Goal: Transaction & Acquisition: Purchase product/service

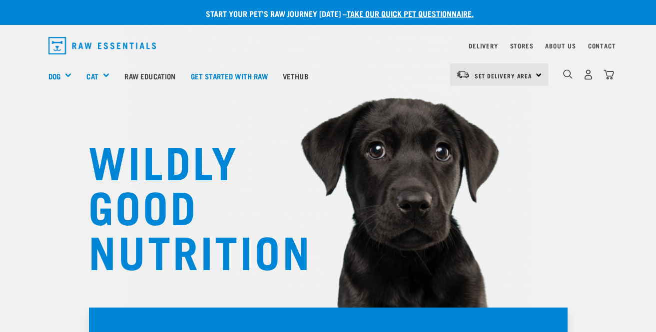
click at [542, 77] on div "Set Delivery Area North Island South Island" at bounding box center [499, 74] width 98 height 22
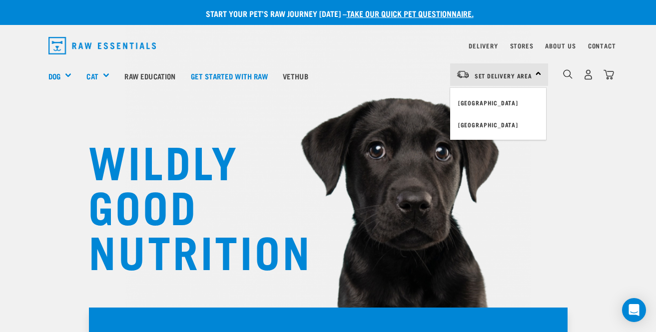
click at [396, 86] on div "Dog Shop All Dog Get Started Packs Wildly Good Meal Packs Shop By Category" at bounding box center [331, 76] width 566 height 40
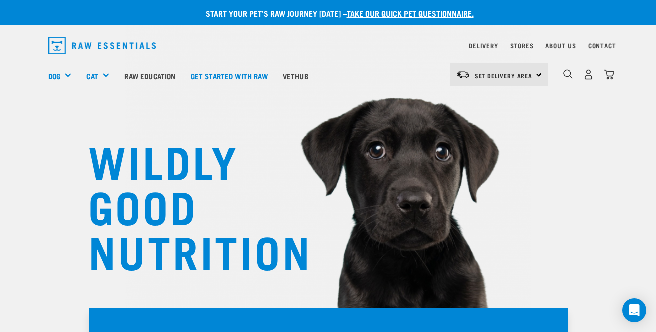
click at [521, 41] on div "Stores" at bounding box center [521, 46] width 23 height 12
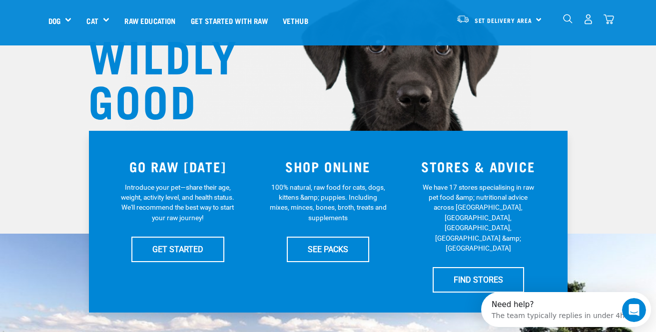
scroll to position [160, 0]
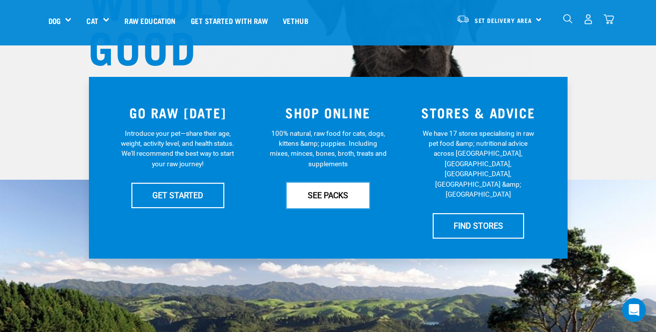
click at [337, 193] on link "SEE PACKS" at bounding box center [328, 195] width 82 height 25
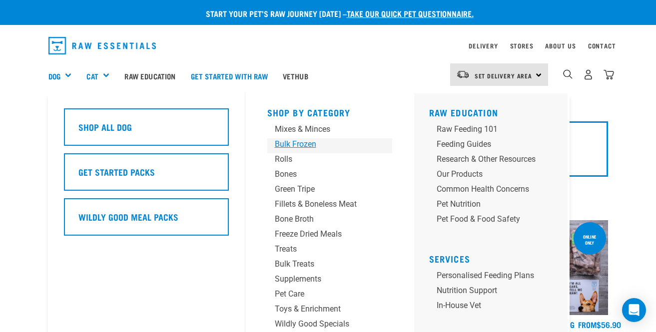
click at [287, 143] on div "Bulk Frozen" at bounding box center [321, 144] width 93 height 12
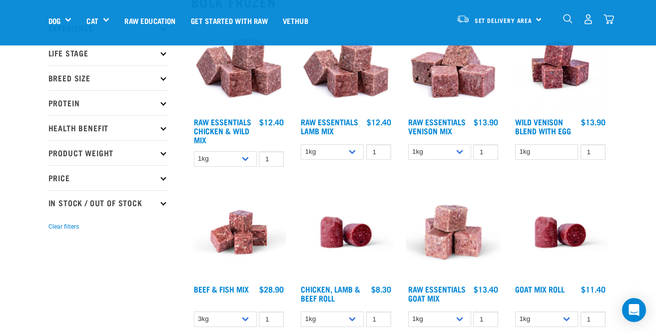
scroll to position [132, 0]
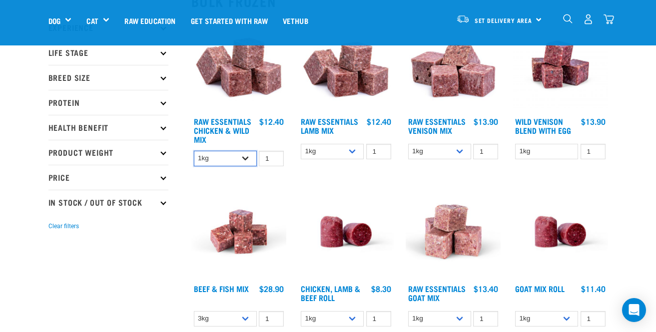
click at [248, 157] on select "1kg 3kg Bulk (10kg)" at bounding box center [225, 158] width 63 height 15
click at [194, 151] on select "1kg 3kg Bulk (10kg)" at bounding box center [225, 158] width 63 height 15
click at [230, 159] on select "1kg 3kg Bulk (10kg)" at bounding box center [225, 158] width 63 height 15
select select "14881"
click at [194, 151] on select "1kg 3kg Bulk (10kg)" at bounding box center [225, 158] width 63 height 15
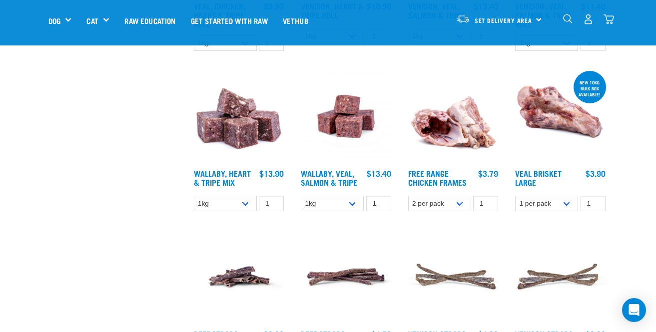
scroll to position [737, 0]
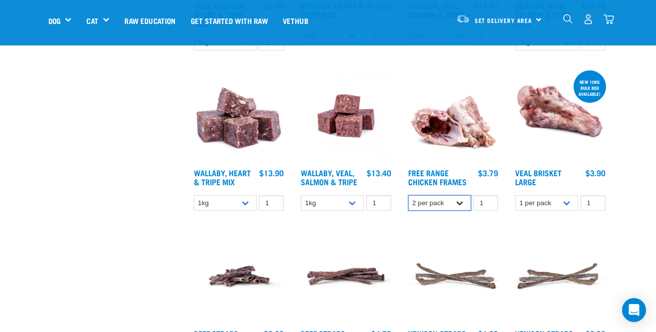
click at [449, 206] on select "2 per pack Bulk (14 pack)" at bounding box center [439, 202] width 63 height 15
select select "804"
click at [408, 195] on select "2 per pack Bulk (14 pack)" at bounding box center [439, 202] width 63 height 15
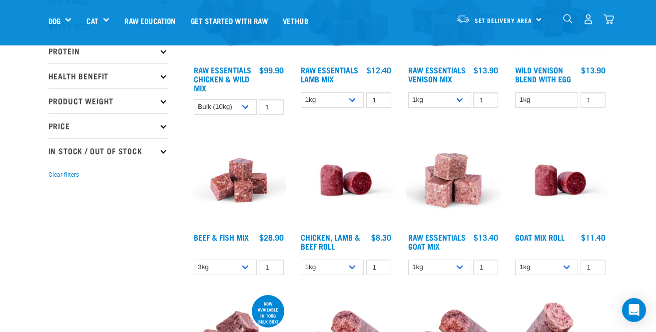
scroll to position [0, 0]
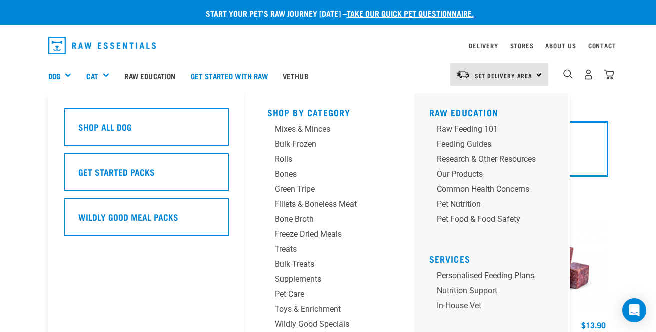
click at [57, 71] on link "Dog" at bounding box center [54, 75] width 12 height 11
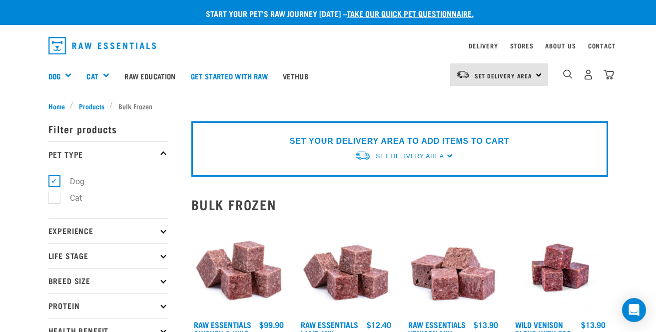
click at [86, 40] on img "dropdown navigation" at bounding box center [102, 45] width 108 height 17
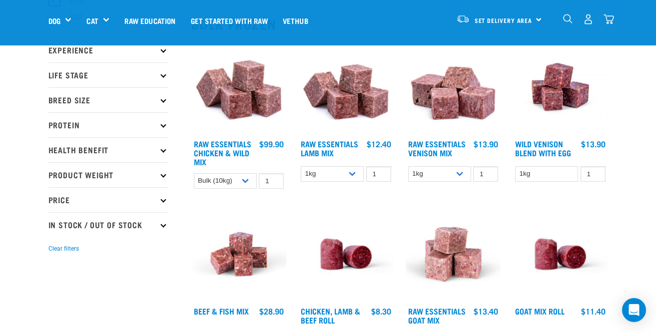
scroll to position [111, 0]
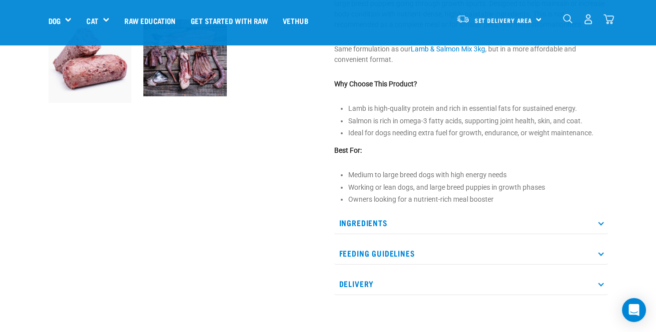
scroll to position [337, 0]
drag, startPoint x: 499, startPoint y: 170, endPoint x: 481, endPoint y: 170, distance: 18.5
click at [495, 170] on li "Medium to large breed dogs with high energy needs" at bounding box center [478, 175] width 260 height 10
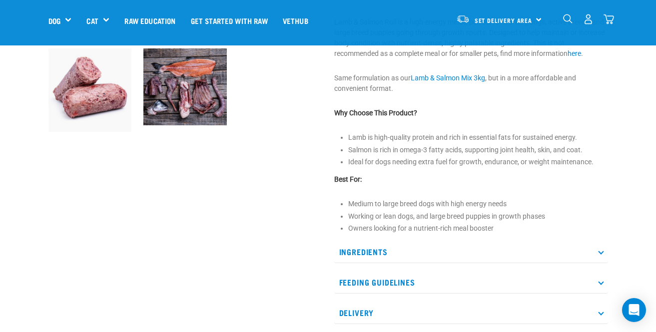
scroll to position [0, 0]
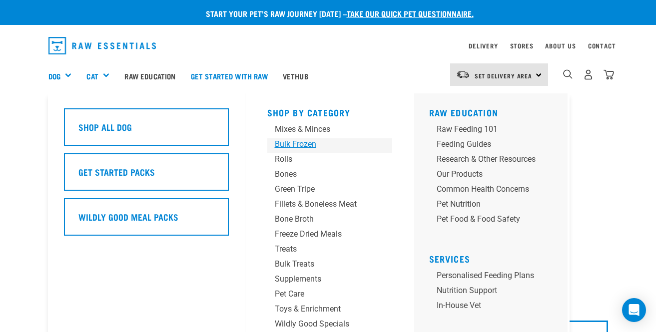
click at [301, 147] on div "Bulk Frozen" at bounding box center [321, 144] width 93 height 12
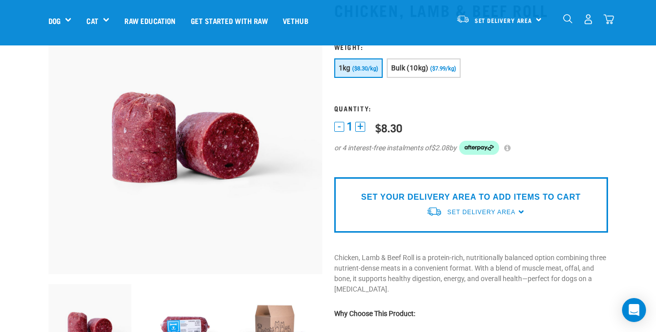
scroll to position [82, 0]
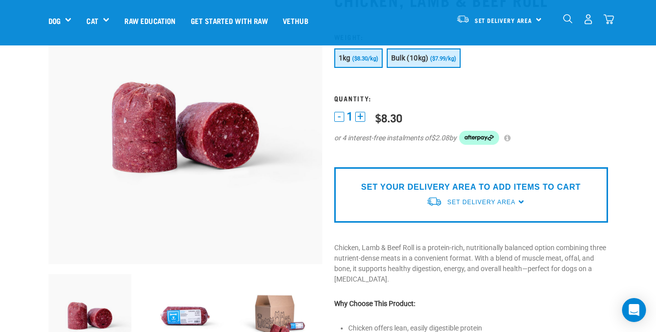
click at [423, 55] on span "Bulk (10kg)" at bounding box center [409, 58] width 37 height 8
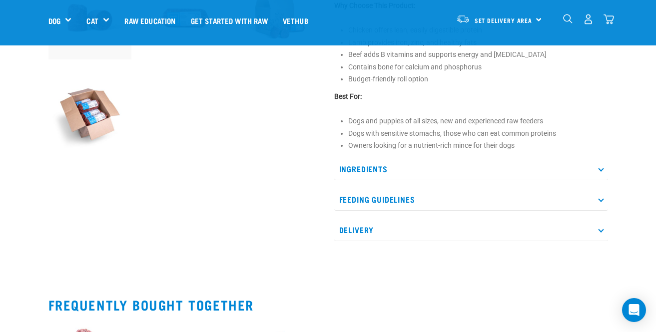
scroll to position [381, 0]
click at [402, 174] on p "Ingredients" at bounding box center [471, 168] width 274 height 22
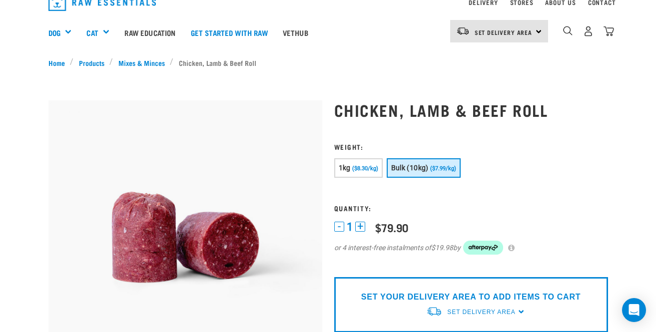
scroll to position [0, 0]
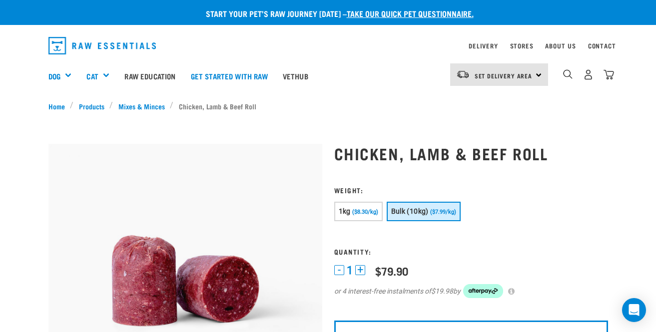
click at [612, 68] on div "0" at bounding box center [588, 74] width 51 height 22
click at [610, 73] on img "dropdown navigation" at bounding box center [609, 74] width 10 height 10
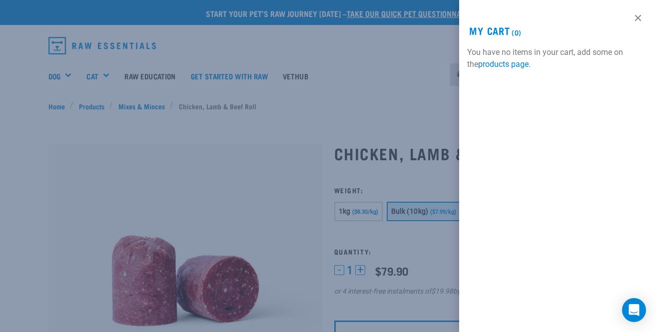
click at [406, 68] on div at bounding box center [328, 166] width 656 height 332
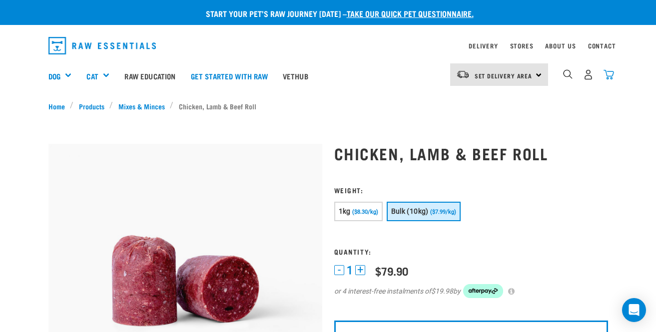
click at [609, 76] on img "dropdown navigation" at bounding box center [609, 74] width 10 height 10
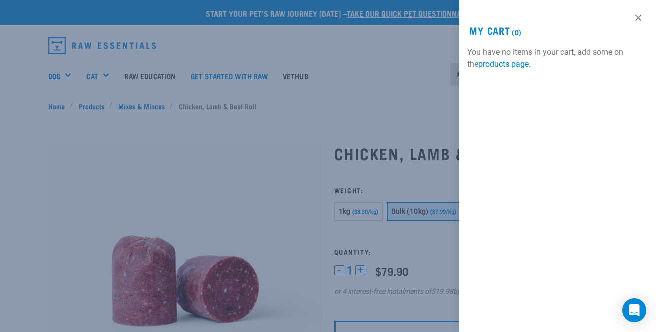
drag, startPoint x: 609, startPoint y: 76, endPoint x: 601, endPoint y: 45, distance: 32.0
click at [607, 67] on div "View past orders / re-order My Cart (0) You have no items in your cart, add som…" at bounding box center [557, 166] width 197 height 332
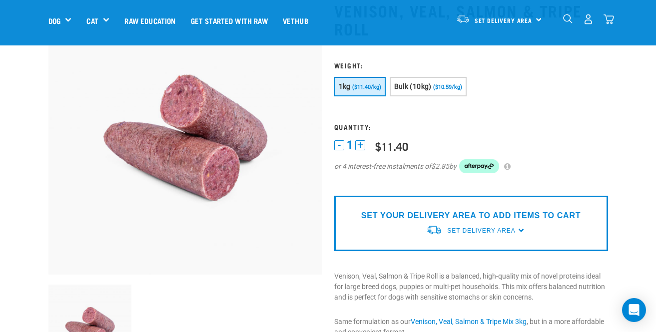
scroll to position [71, 0]
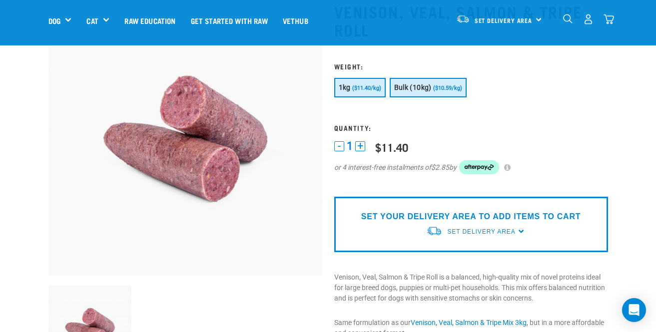
click at [425, 88] on span "Bulk (10kg)" at bounding box center [412, 87] width 37 height 8
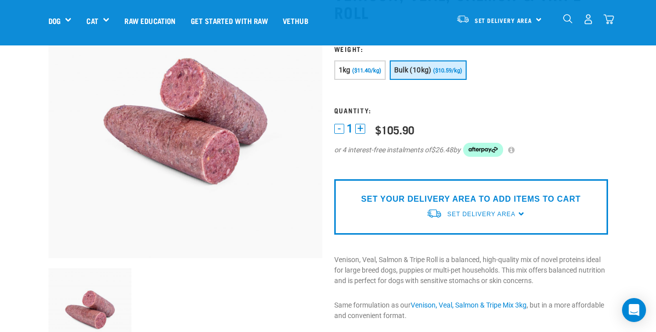
scroll to position [89, 0]
click at [496, 201] on p "SET YOUR DELIVERY AREA TO ADD ITEMS TO CART" at bounding box center [470, 199] width 219 height 12
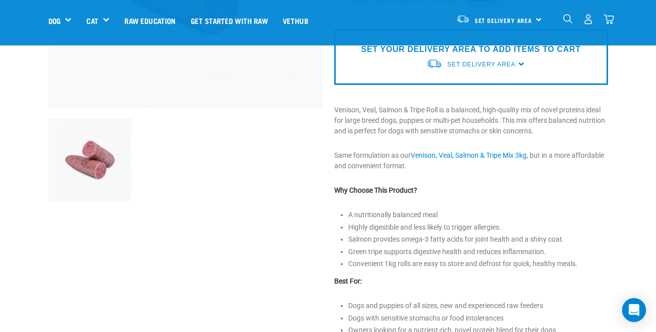
scroll to position [0, 0]
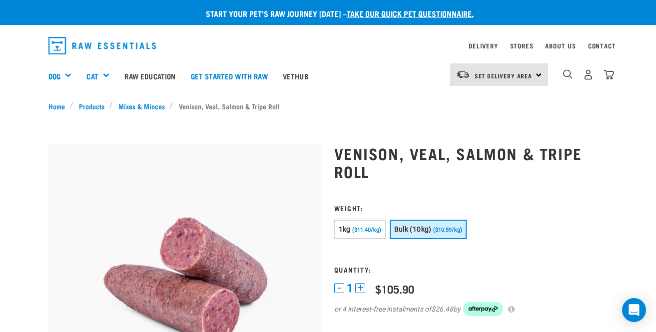
click at [534, 76] on div "Set Delivery Area [GEOGRAPHIC_DATA]" at bounding box center [499, 74] width 98 height 22
click at [493, 104] on link "[GEOGRAPHIC_DATA]" at bounding box center [498, 103] width 96 height 22
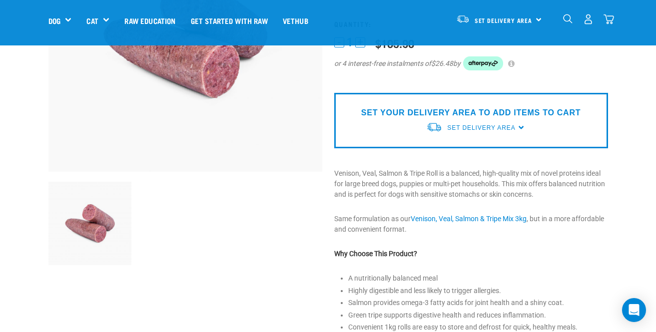
scroll to position [187, 0]
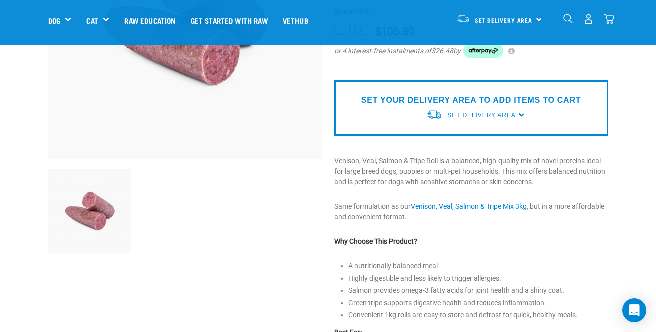
click at [441, 112] on img at bounding box center [434, 114] width 16 height 10
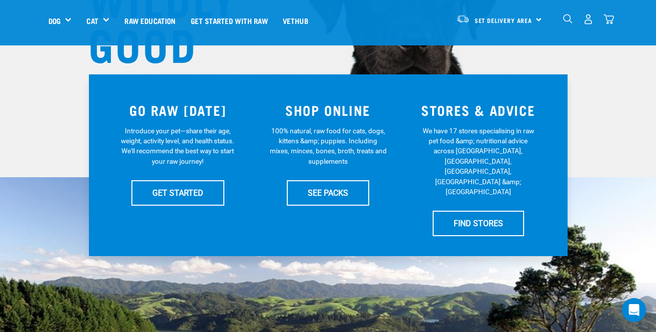
scroll to position [177, 0]
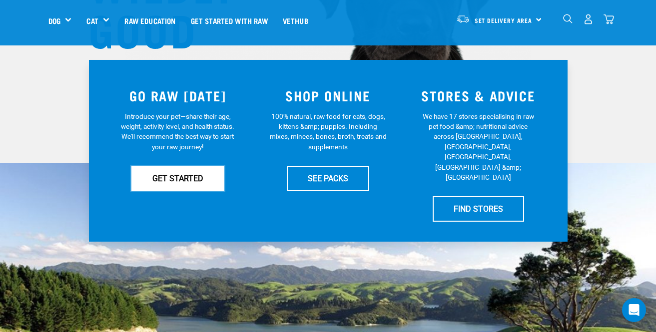
click at [181, 182] on link "GET STARTED" at bounding box center [177, 178] width 93 height 25
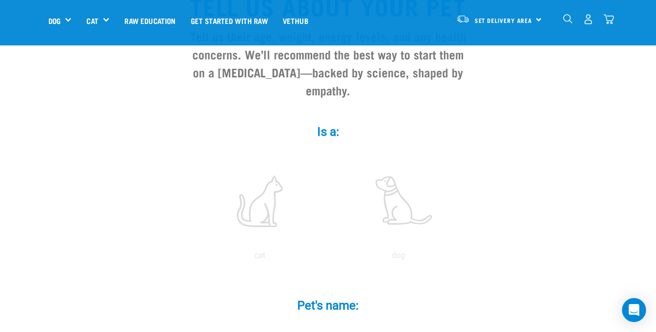
scroll to position [126, 0]
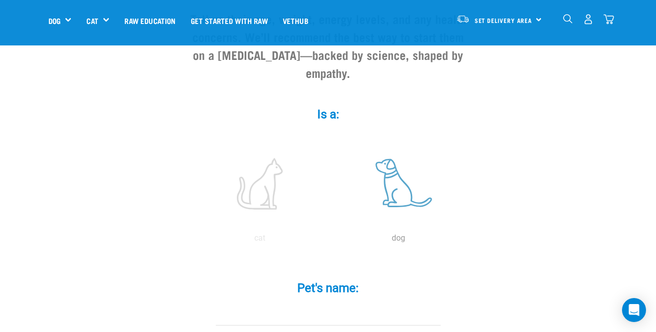
click at [392, 158] on label at bounding box center [398, 183] width 135 height 85
click at [329, 241] on input "radio" at bounding box center [329, 241] width 0 height 0
click at [294, 303] on input "Pet's name: *" at bounding box center [328, 314] width 225 height 22
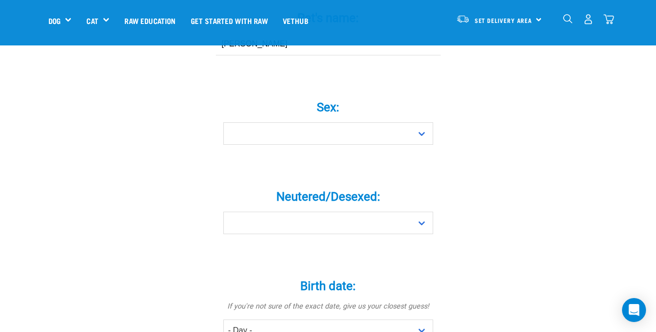
type input "Leo"
click at [294, 320] on select "- Day - 1 2 3 4 5 6 7 8 9 10 11 12 13 14 15 16 17 18 19 20 21 22 23 24 25 26 27" at bounding box center [328, 331] width 210 height 22
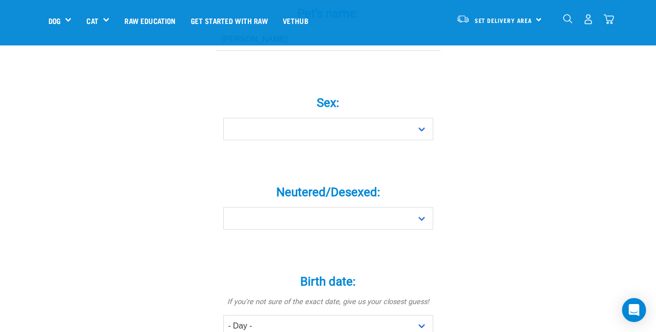
click at [269, 96] on div "Sex: * Boy Girl" at bounding box center [328, 111] width 300 height 58
click at [269, 118] on select "Boy Girl" at bounding box center [328, 129] width 210 height 22
select select "boy"
click at [223, 118] on select "Boy Girl" at bounding box center [328, 129] width 210 height 22
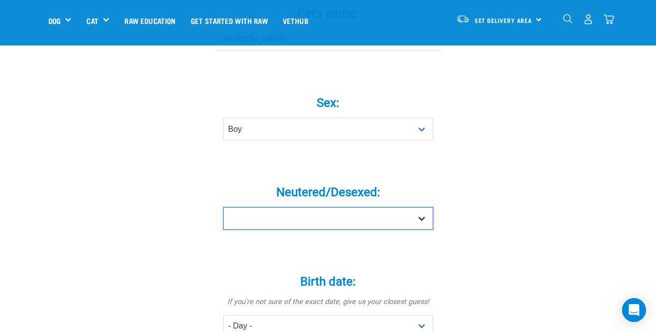
click at [324, 208] on select "Yes No" at bounding box center [328, 218] width 210 height 22
select select "no"
click at [223, 207] on select "Yes No" at bounding box center [328, 218] width 210 height 22
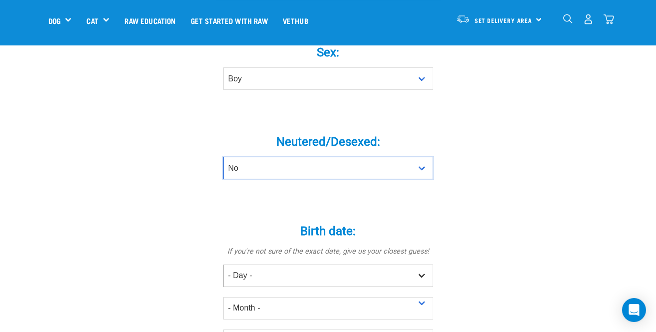
scroll to position [454, 0]
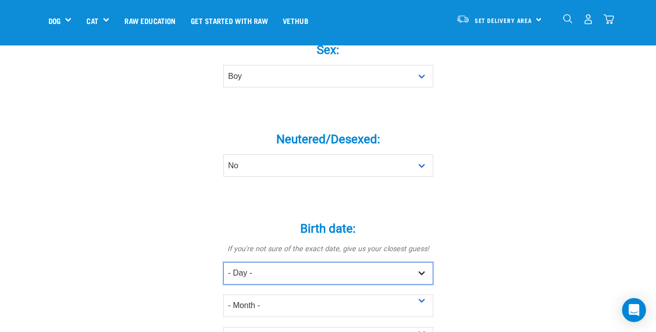
click at [318, 262] on select "- Day - 1 2 3 4 5 6 7 8 9 10 11 12 13 14 15 16 17 18 19 20 21 22 23 24 25 26 27" at bounding box center [328, 273] width 210 height 22
select select "15"
click at [223, 262] on select "- Day - 1 2 3 4 5 6 7 8 9 10 11 12 13 14 15 16 17 18 19 20 21 22 23 24 25 26 27" at bounding box center [328, 273] width 210 height 22
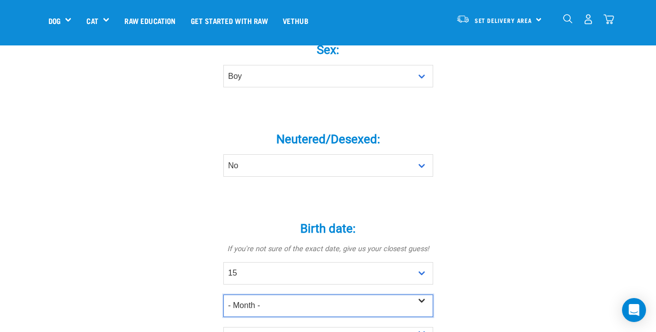
click at [290, 295] on select "- Month - January February March April May June July August September October N…" at bounding box center [328, 306] width 210 height 22
select select "January"
click at [223, 295] on select "- Month - January February March April May June July August September October N…" at bounding box center [328, 306] width 210 height 22
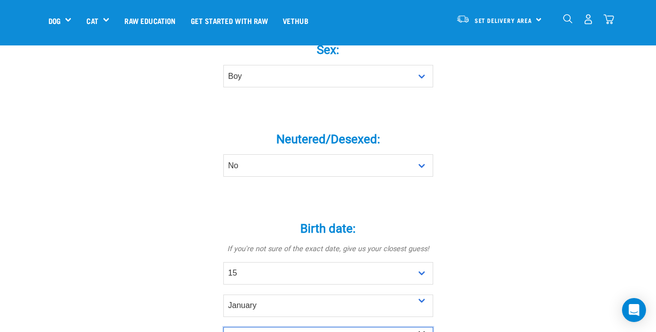
select select "2020"
click at [503, 244] on div "Tell us about your pet Tell us their age, weight, energy levels, and any health…" at bounding box center [328, 223] width 560 height 1193
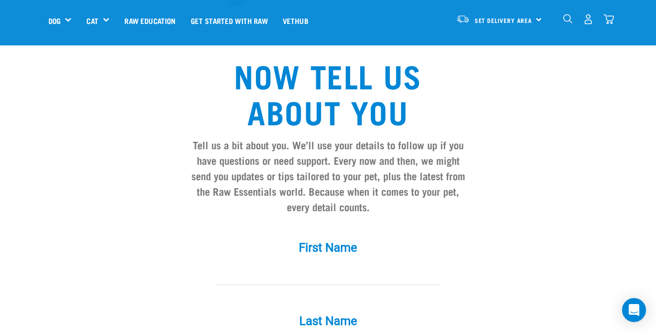
scroll to position [795, 0]
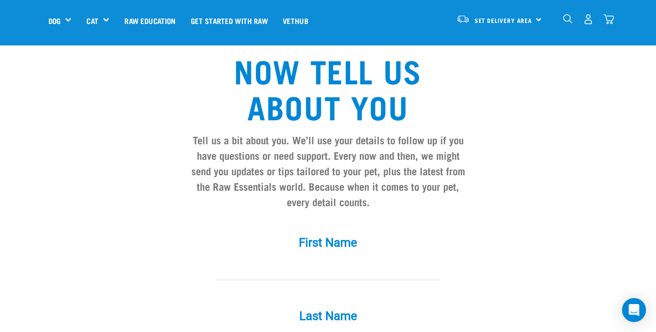
click at [350, 258] on input "First Name *" at bounding box center [328, 269] width 225 height 22
type input "Peggy"
type input "Barrett"
type input "peggylbarrett@gmail.com"
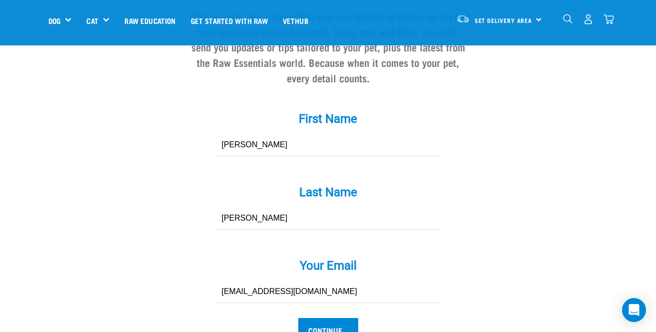
scroll to position [934, 0]
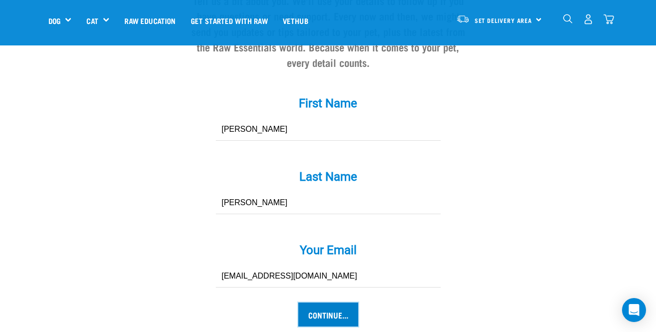
click at [328, 303] on input "Continue..." at bounding box center [328, 315] width 60 height 24
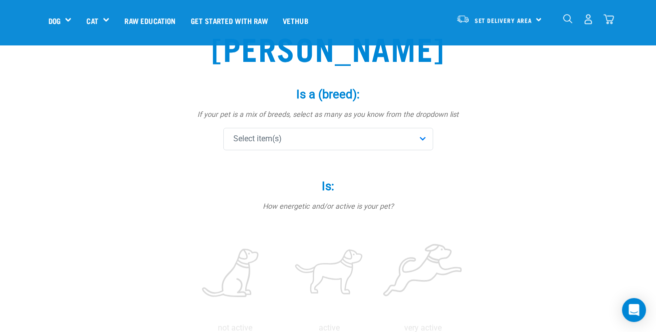
scroll to position [74, 0]
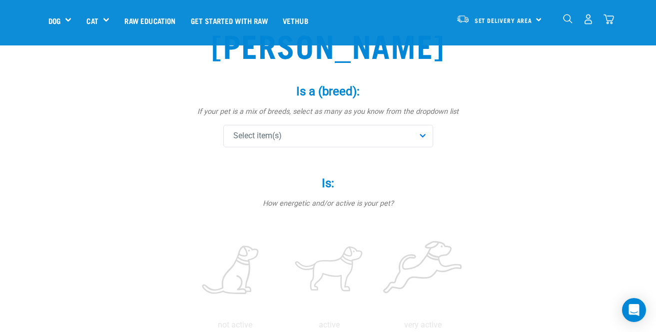
click at [272, 142] on div "Select item(s)" at bounding box center [328, 136] width 210 height 22
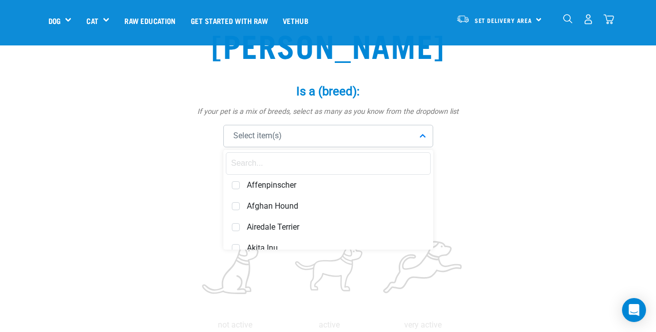
click at [264, 161] on input "text" at bounding box center [328, 163] width 205 height 22
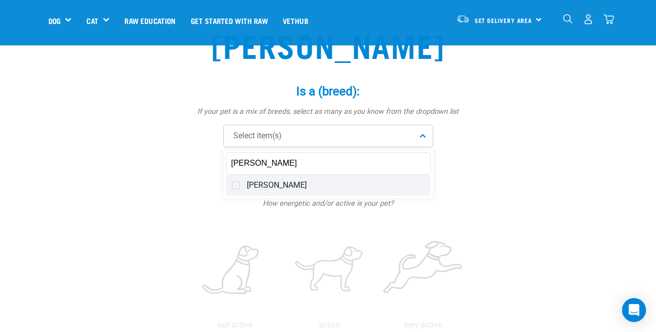
type input "leon"
click at [258, 182] on span "Leonberger" at bounding box center [336, 185] width 178 height 10
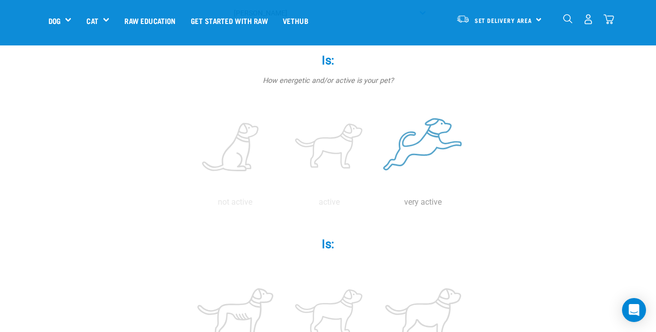
scroll to position [201, 0]
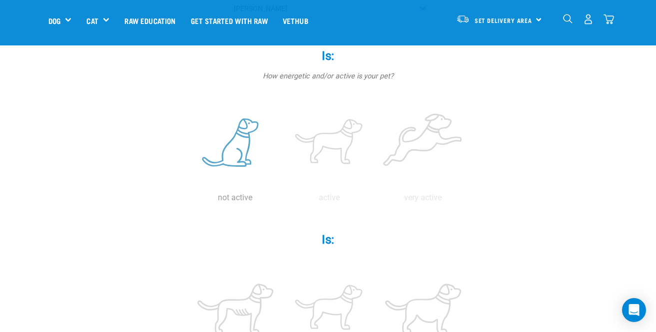
click at [236, 162] on label at bounding box center [235, 143] width 90 height 85
click at [188, 200] on input "radio" at bounding box center [188, 200] width 0 height 0
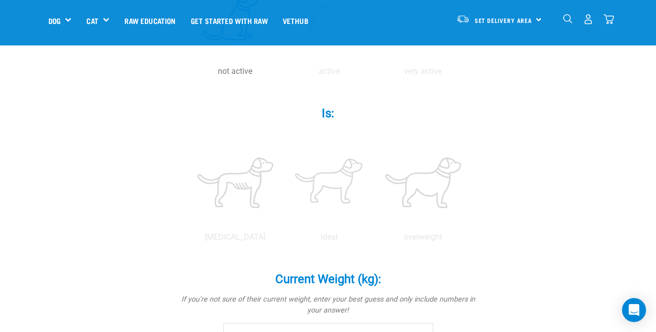
scroll to position [331, 0]
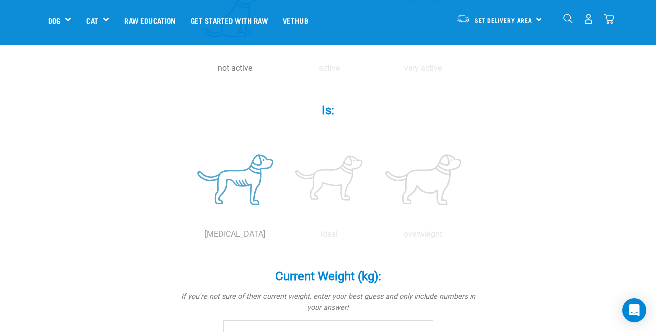
click at [244, 185] on label at bounding box center [235, 179] width 90 height 85
click at [188, 237] on input "radio" at bounding box center [188, 237] width 0 height 0
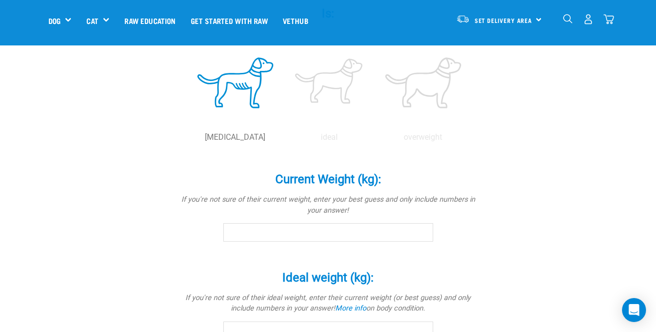
scroll to position [432, 0]
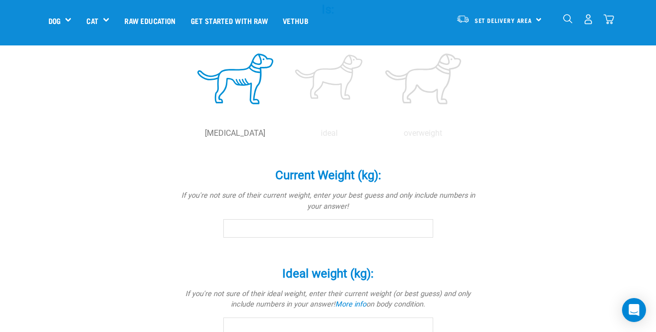
click at [267, 236] on input "Current Weight (kg): *" at bounding box center [328, 228] width 210 height 18
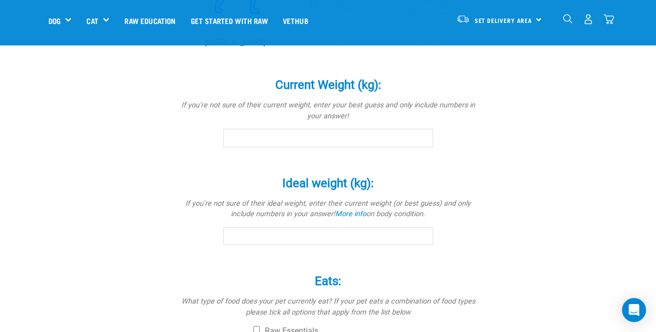
scroll to position [524, 0]
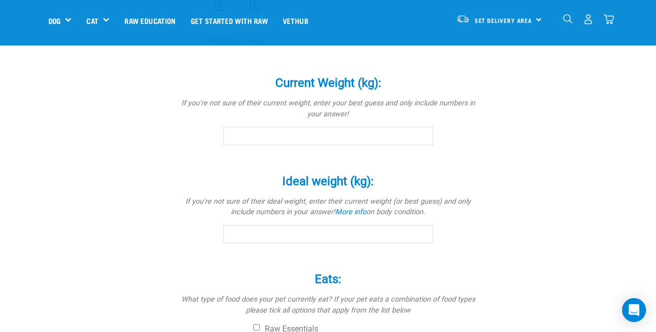
click at [358, 231] on input "Ideal weight (kg): *" at bounding box center [328, 234] width 210 height 18
type input "60"
click at [510, 247] on div "Leo Is a (breed): * If your pet is a mix of breeds, select as many as you know …" at bounding box center [328, 17] width 560 height 923
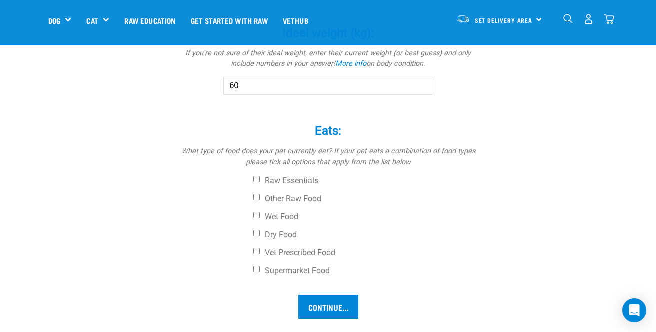
scroll to position [672, 0]
click at [255, 238] on label "Dry Food" at bounding box center [365, 235] width 225 height 10
click at [255, 237] on input "Dry Food" at bounding box center [256, 233] width 6 height 6
checkbox input "true"
click at [258, 183] on label "Raw Essentials" at bounding box center [365, 181] width 225 height 10
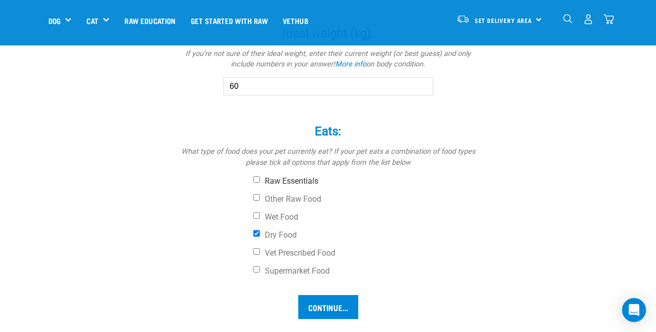
click at [258, 183] on input "Raw Essentials" at bounding box center [256, 179] width 6 height 6
checkbox input "true"
click at [346, 308] on input "Continue..." at bounding box center [328, 307] width 60 height 24
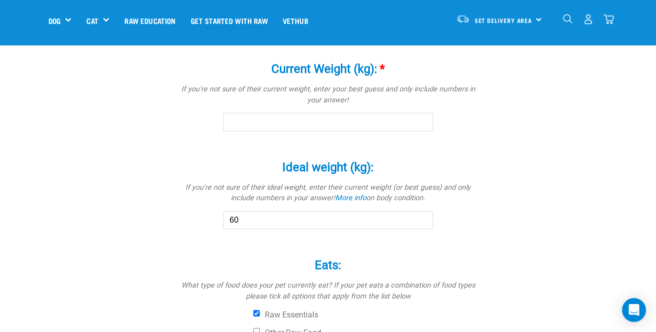
scroll to position [539, 0]
type input "55"
click at [251, 215] on input "60" at bounding box center [328, 220] width 210 height 18
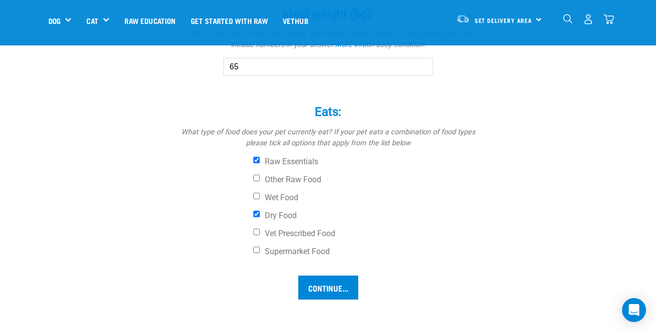
scroll to position [711, 0]
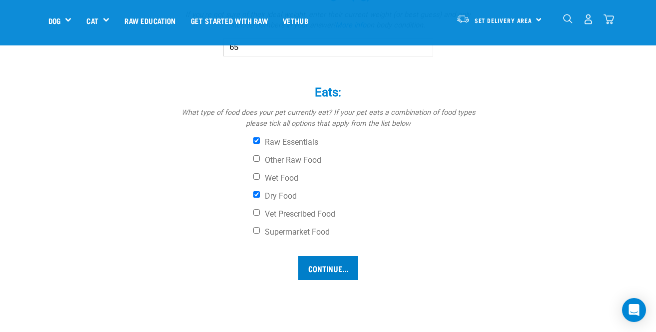
type input "65"
click at [332, 267] on input "Continue..." at bounding box center [328, 268] width 60 height 24
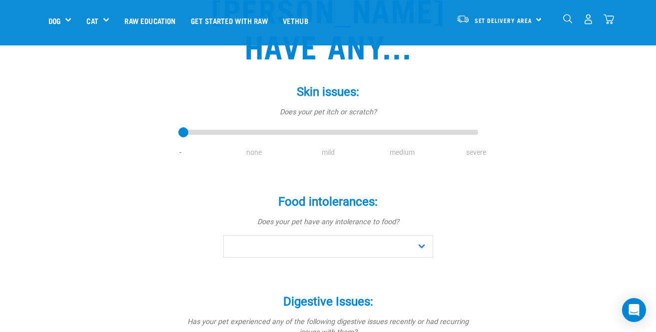
scroll to position [150, 0]
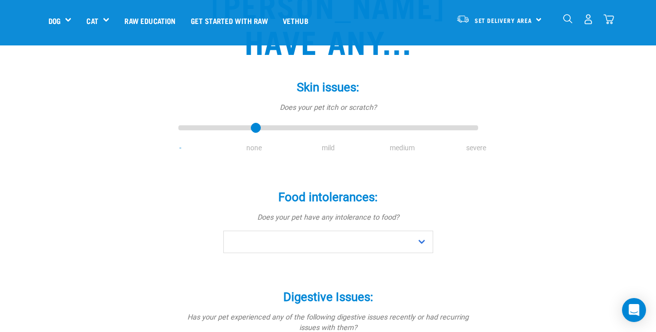
type input "1"
click at [254, 121] on input "range" at bounding box center [328, 128] width 300 height 14
click at [349, 231] on select "No Yes" at bounding box center [328, 242] width 210 height 22
select select "no"
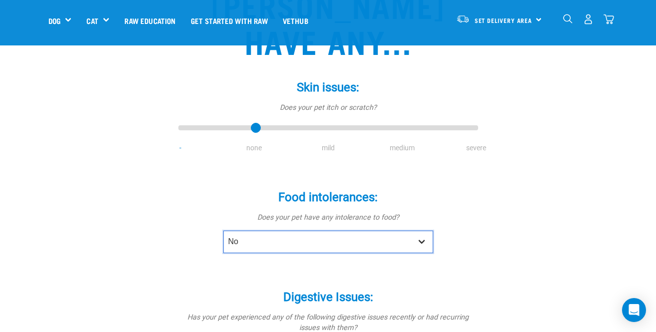
click at [223, 231] on select "No Yes" at bounding box center [328, 242] width 210 height 22
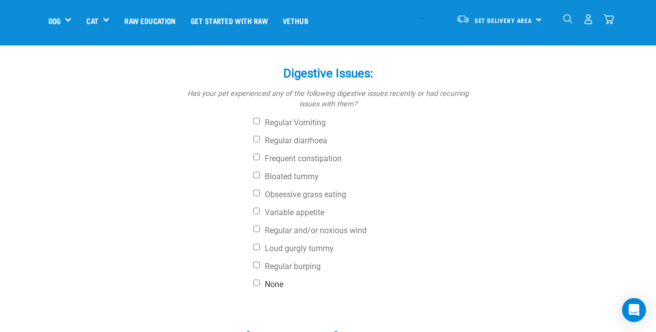
click at [272, 280] on label "None" at bounding box center [365, 285] width 225 height 10
click at [260, 280] on input "None" at bounding box center [256, 283] width 6 height 6
checkbox input "true"
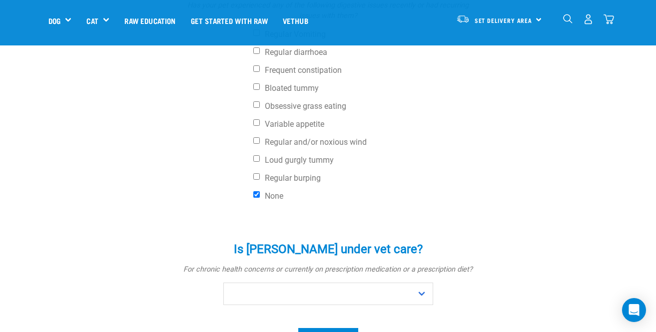
scroll to position [473, 0]
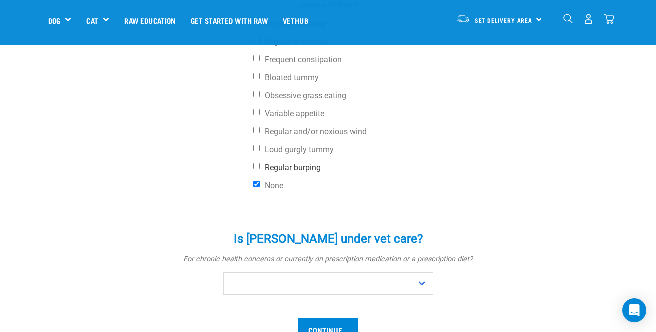
click at [291, 163] on label "Regular burping" at bounding box center [365, 168] width 225 height 10
click at [260, 163] on input "Regular burping" at bounding box center [256, 166] width 6 height 6
checkbox input "false"
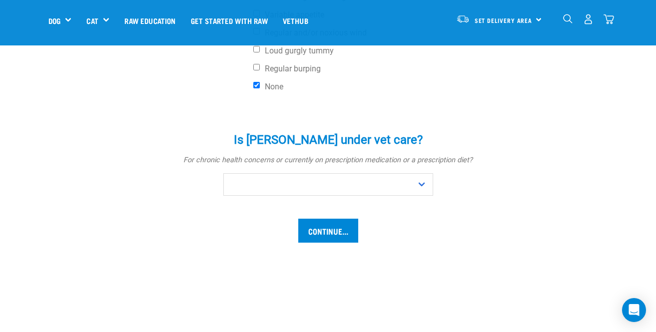
scroll to position [584, 0]
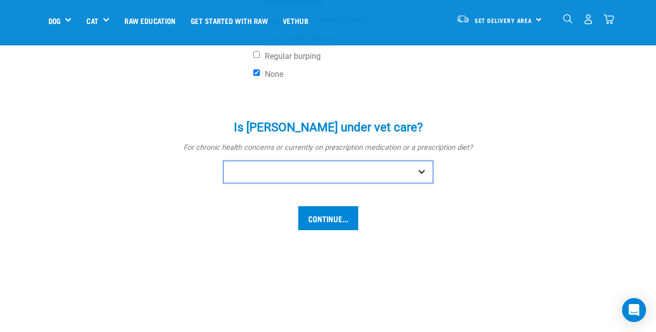
click at [399, 161] on select "No Yes" at bounding box center [328, 172] width 210 height 22
select select "no"
click at [223, 161] on select "No Yes" at bounding box center [328, 172] width 210 height 22
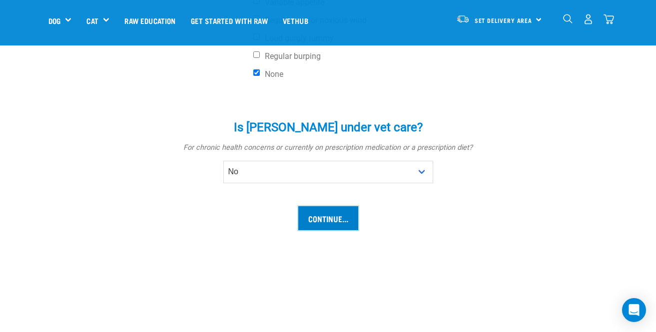
click at [345, 206] on input "Continue..." at bounding box center [328, 218] width 60 height 24
click at [319, 206] on input "Continue..." at bounding box center [328, 218] width 60 height 24
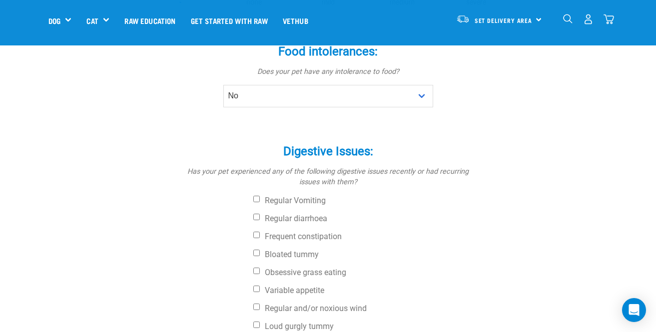
scroll to position [297, 0]
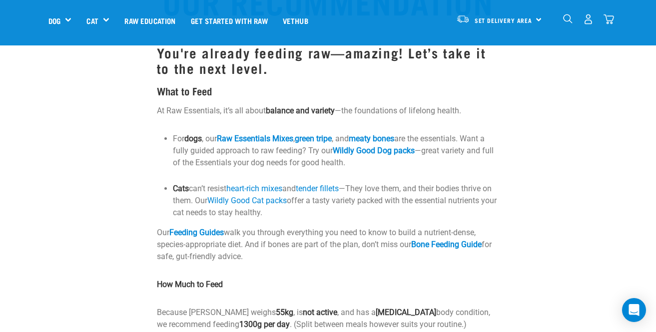
scroll to position [116, 0]
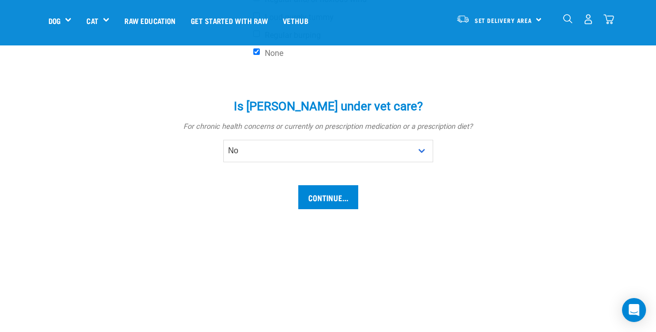
scroll to position [743, 0]
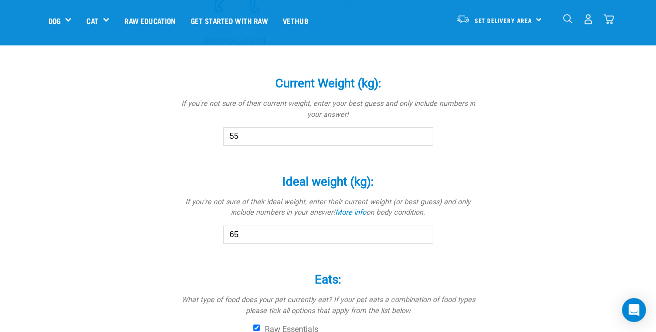
scroll to position [728, 0]
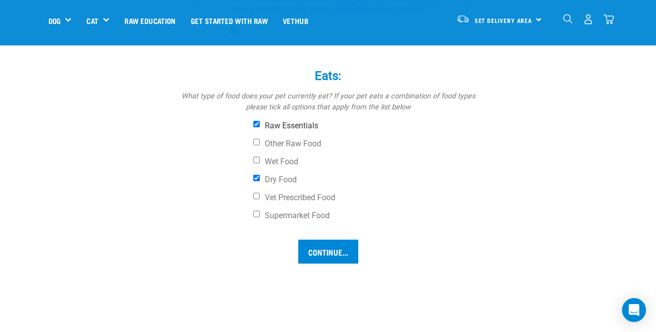
click at [257, 126] on input "Raw Essentials" at bounding box center [256, 124] width 6 height 6
checkbox input "false"
click at [286, 161] on label "Wet Food" at bounding box center [365, 162] width 225 height 10
click at [260, 161] on input "Wet Food" at bounding box center [256, 160] width 6 height 6
checkbox input "true"
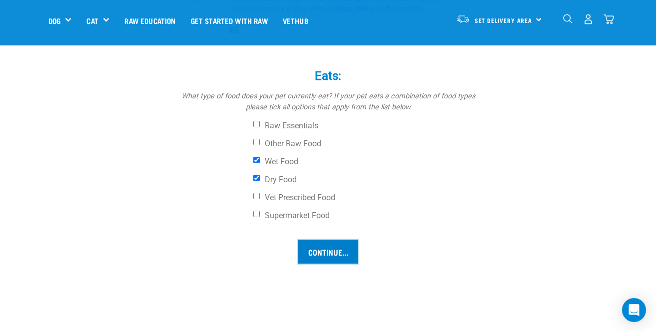
click at [336, 260] on input "Continue..." at bounding box center [328, 252] width 60 height 24
click at [330, 248] on input "Continue..." at bounding box center [328, 252] width 60 height 24
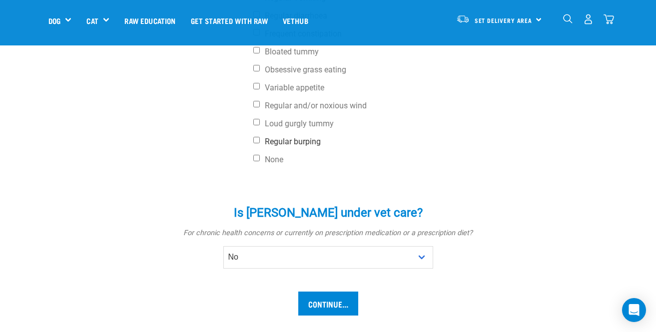
scroll to position [507, 0]
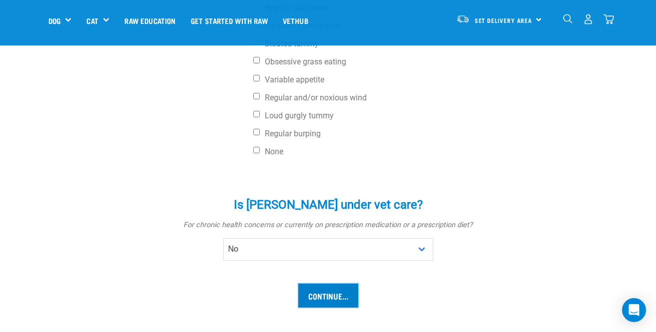
click at [320, 284] on input "Continue..." at bounding box center [328, 296] width 60 height 24
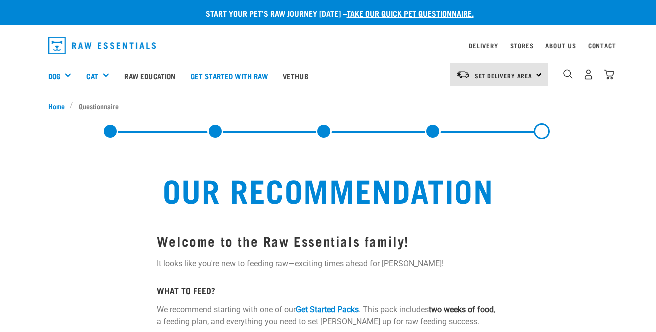
select select "19641"
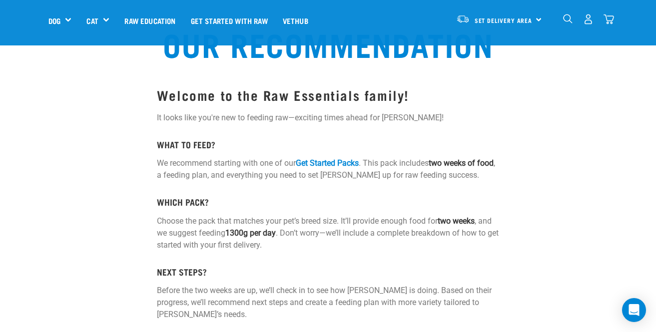
scroll to position [78, 0]
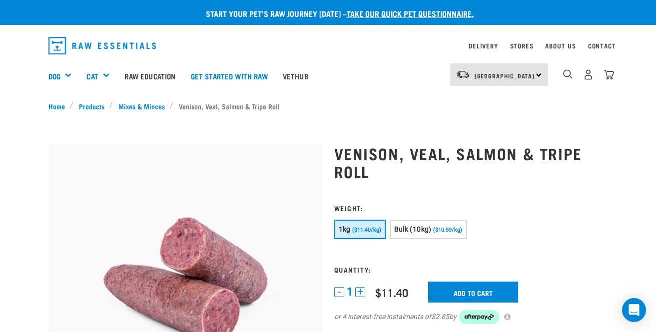
scroll to position [1, 0]
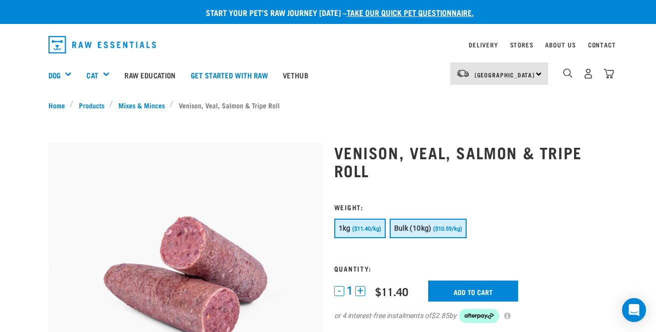
click at [410, 225] on span "Bulk (10kg)" at bounding box center [412, 228] width 37 height 8
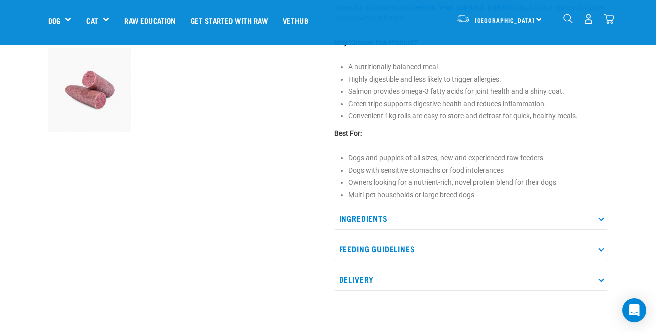
scroll to position [318, 0]
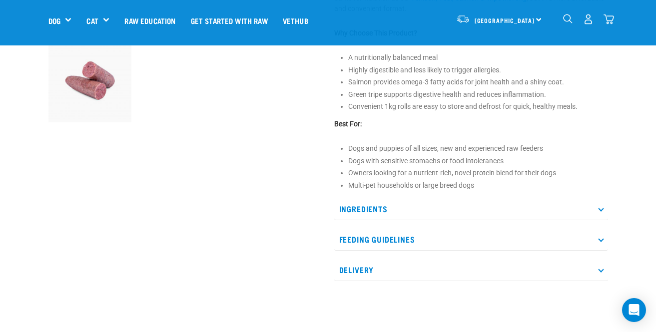
click at [384, 211] on p "Ingredients" at bounding box center [471, 209] width 274 height 22
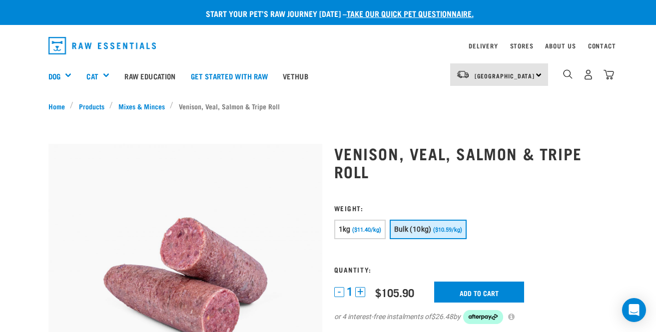
scroll to position [0, 0]
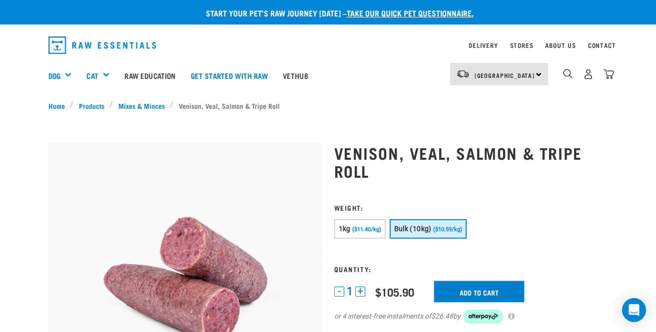
click at [471, 294] on input "Add to cart" at bounding box center [479, 291] width 90 height 21
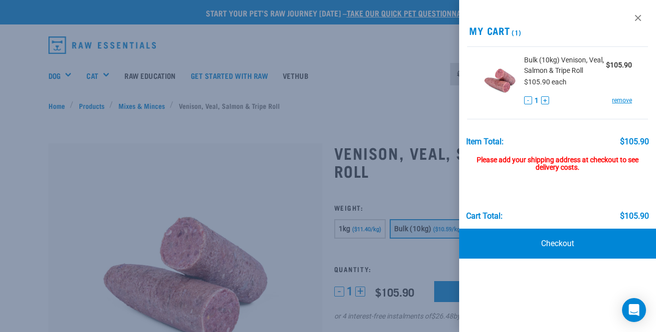
click at [595, 198] on div "Cart total: $105.90" at bounding box center [557, 196] width 183 height 49
click at [282, 180] on div at bounding box center [328, 166] width 656 height 332
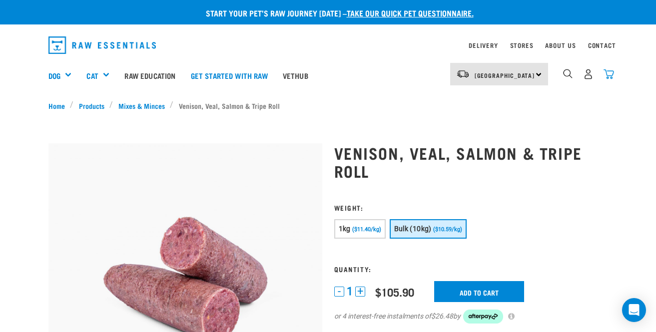
click at [608, 71] on img "dropdown navigation" at bounding box center [609, 74] width 10 height 10
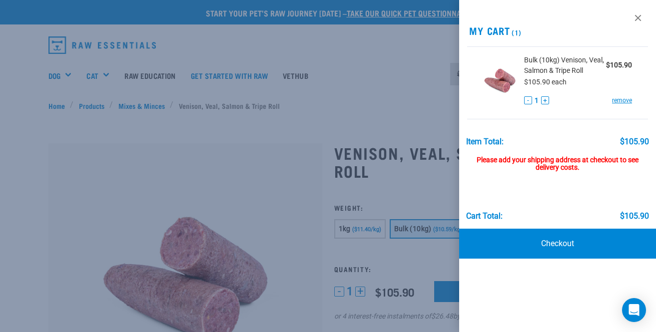
click at [362, 160] on div at bounding box center [328, 166] width 656 height 332
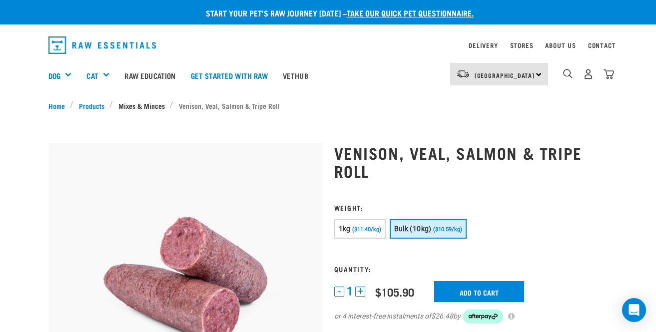
click at [141, 106] on link "Mixes & Minces" at bounding box center [141, 105] width 57 height 10
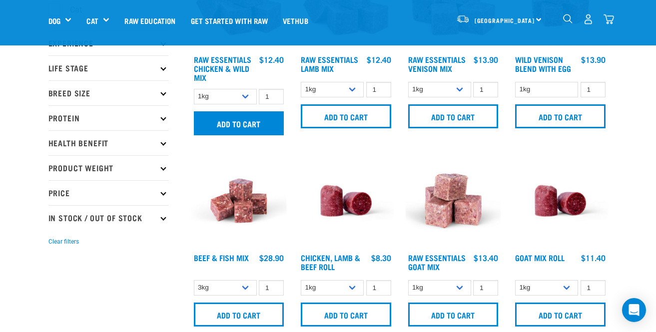
scroll to position [116, 0]
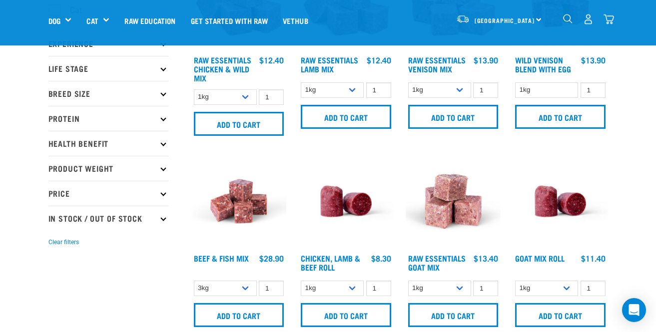
click at [163, 92] on icon at bounding box center [162, 92] width 5 height 5
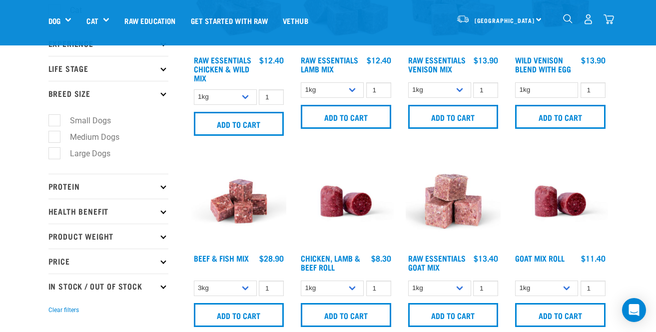
click at [84, 159] on label "Large Dogs" at bounding box center [84, 153] width 60 height 12
click at [55, 155] on input "Large Dogs" at bounding box center [51, 151] width 6 height 6
checkbox input "true"
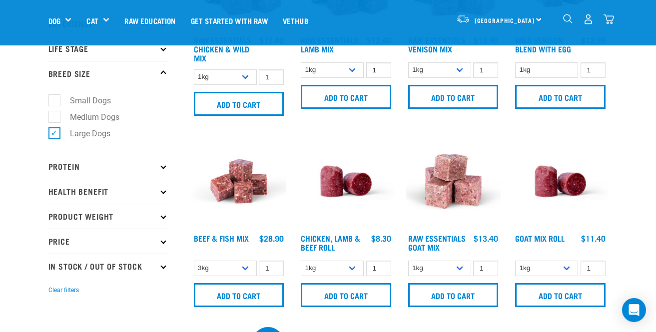
scroll to position [138, 0]
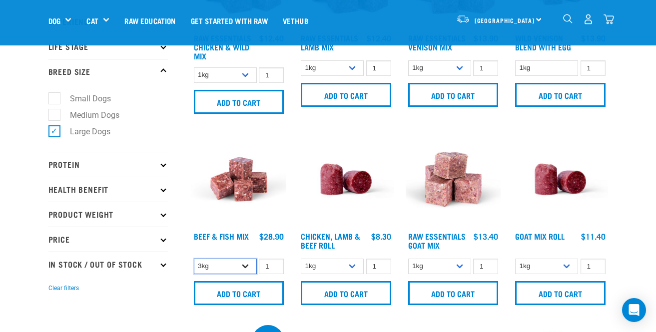
click at [237, 259] on select "3kg Bulk (10kg)" at bounding box center [225, 266] width 63 height 15
select select "435759"
click at [194, 259] on select "3kg Bulk (10kg)" at bounding box center [225, 266] width 63 height 15
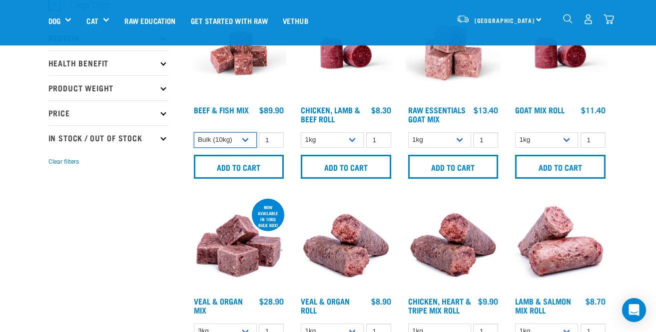
scroll to position [299, 0]
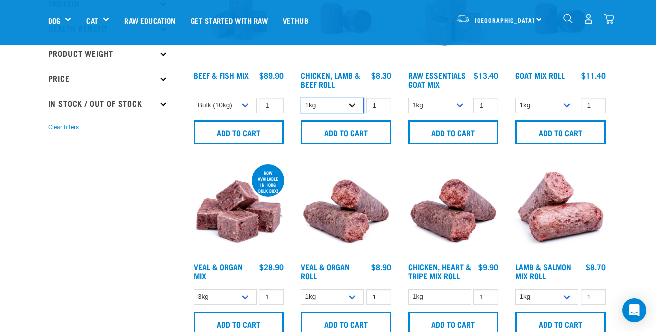
click at [326, 99] on select "1kg Bulk (10kg)" at bounding box center [332, 105] width 63 height 15
select select "418575"
click at [301, 98] on select "1kg Bulk (10kg)" at bounding box center [332, 105] width 63 height 15
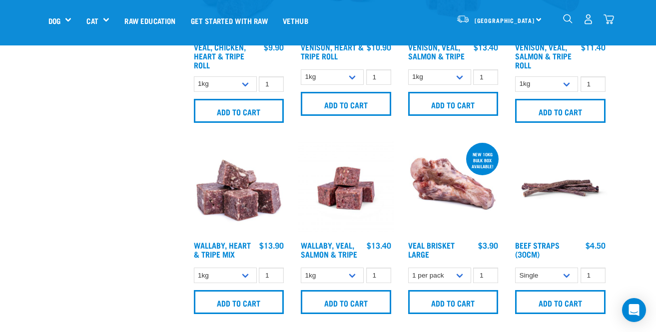
scroll to position [729, 0]
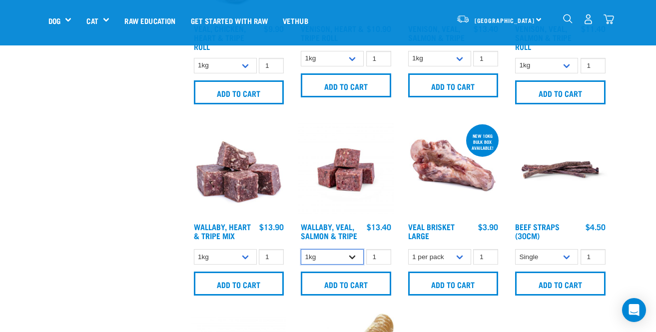
click at [346, 261] on select "1kg 3kg Bulk (18kg)" at bounding box center [332, 256] width 63 height 15
click at [301, 249] on select "1kg 3kg Bulk (18kg)" at bounding box center [332, 256] width 63 height 15
click at [331, 256] on select "1kg 3kg Bulk (18kg)" at bounding box center [332, 256] width 63 height 15
select select "278010"
click at [301, 249] on select "1kg 3kg Bulk (18kg)" at bounding box center [332, 256] width 63 height 15
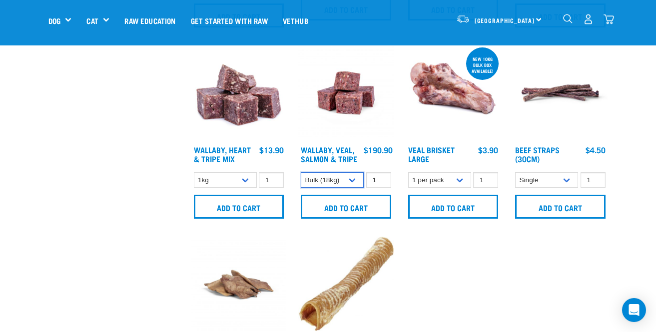
scroll to position [798, 0]
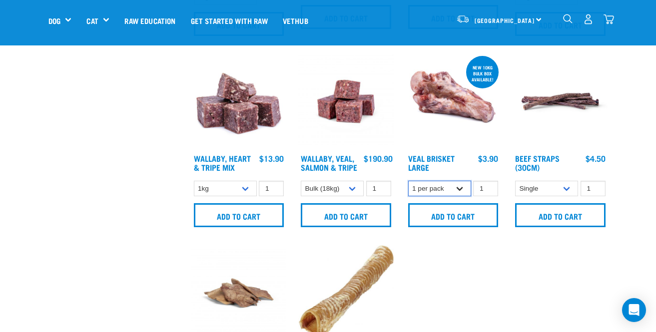
click at [452, 192] on select "1 per pack Bulk (10kg)" at bounding box center [439, 188] width 63 height 15
select select "700283"
click at [408, 181] on select "1 per pack Bulk (10kg)" at bounding box center [439, 188] width 63 height 15
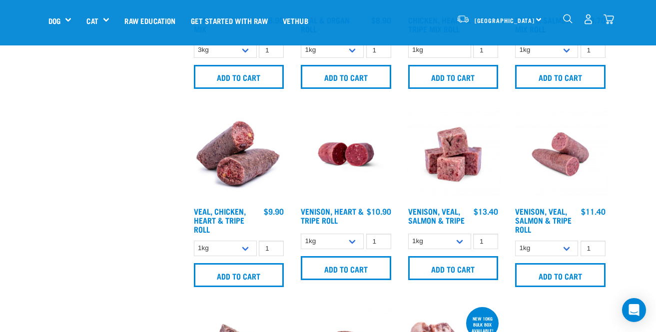
scroll to position [547, 0]
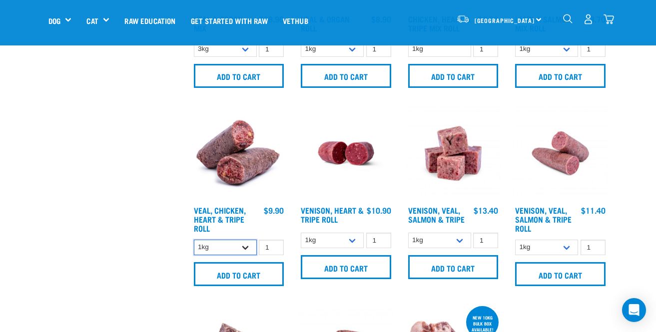
click at [233, 242] on select "1kg Bulk (10kg)" at bounding box center [225, 247] width 63 height 15
select select "176976"
click at [194, 240] on select "1kg Bulk (10kg)" at bounding box center [225, 247] width 63 height 15
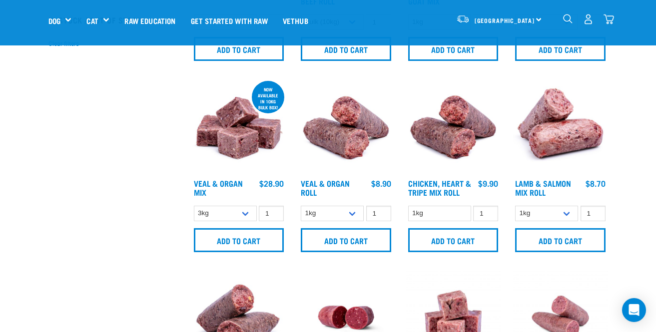
scroll to position [379, 0]
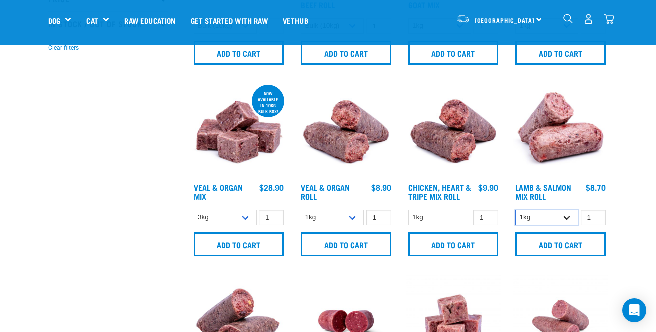
click at [547, 217] on select "1kg Bulk (10kg)" at bounding box center [546, 217] width 63 height 15
select select "913"
click at [515, 210] on select "1kg Bulk (10kg)" at bounding box center [546, 217] width 63 height 15
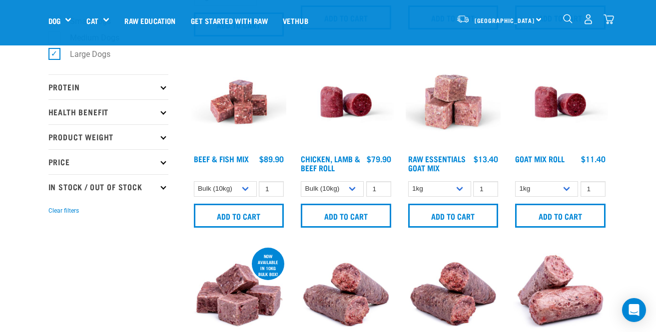
scroll to position [215, 0]
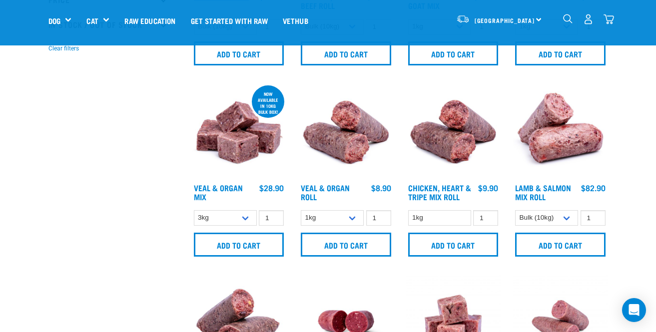
scroll to position [379, 0]
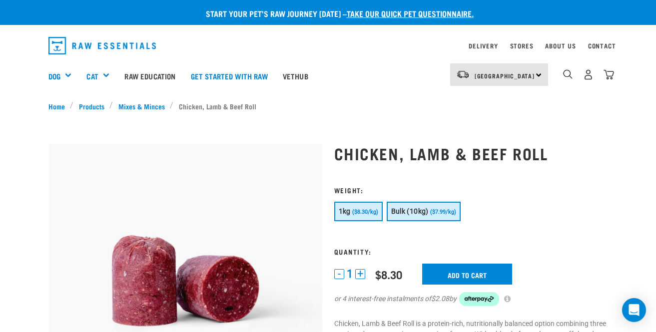
click at [412, 212] on span "Bulk (10kg)" at bounding box center [409, 211] width 37 height 8
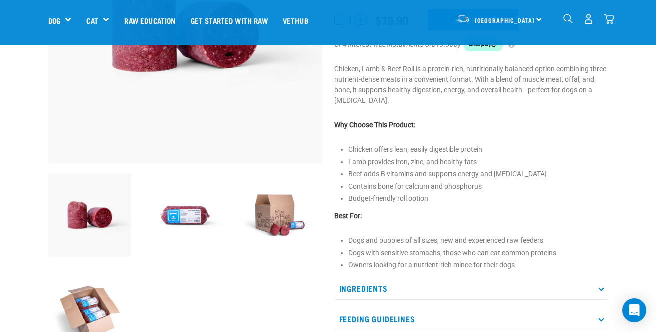
scroll to position [184, 0]
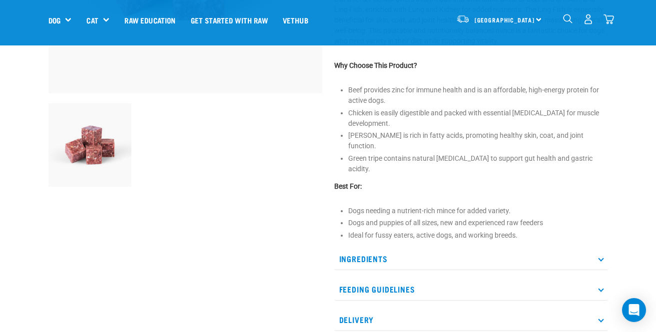
scroll to position [253, 0]
click at [487, 248] on p "Ingredients" at bounding box center [471, 259] width 274 height 22
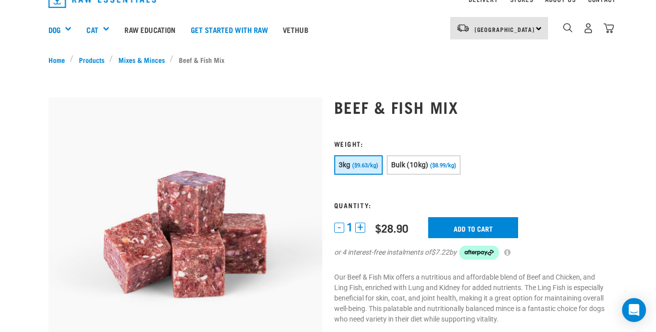
scroll to position [0, 0]
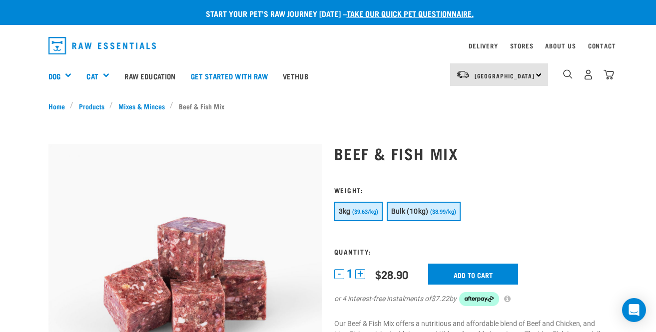
click at [429, 216] on button "Bulk (10kg) ($8.99/kg)" at bounding box center [424, 211] width 74 height 19
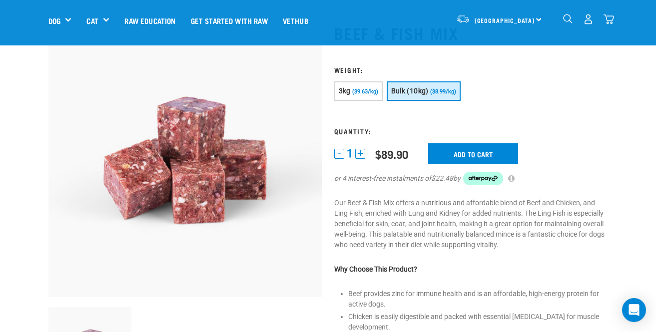
scroll to position [22, 0]
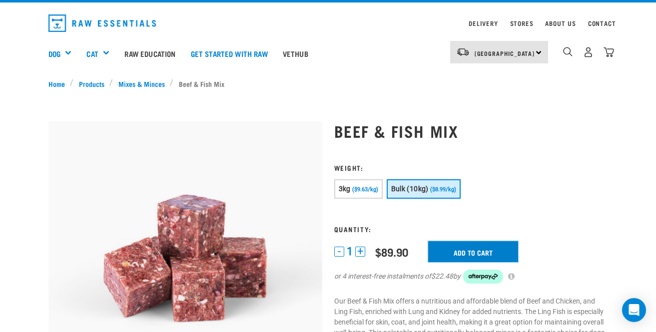
click at [448, 250] on input "Add to cart" at bounding box center [473, 251] width 90 height 21
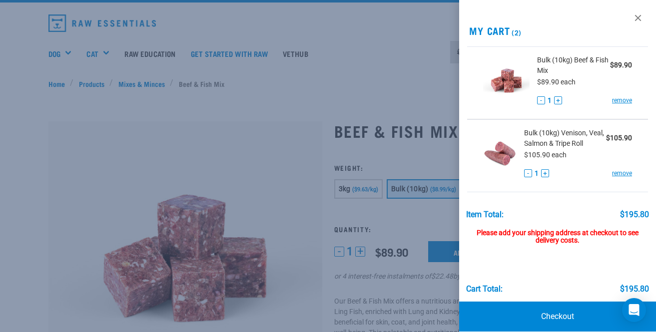
click at [365, 67] on div at bounding box center [328, 166] width 656 height 332
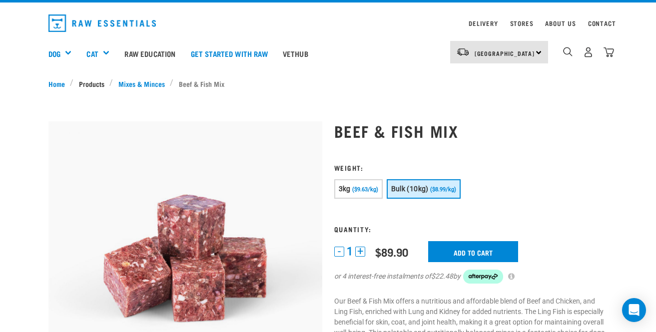
click at [87, 86] on link "Products" at bounding box center [91, 83] width 36 height 10
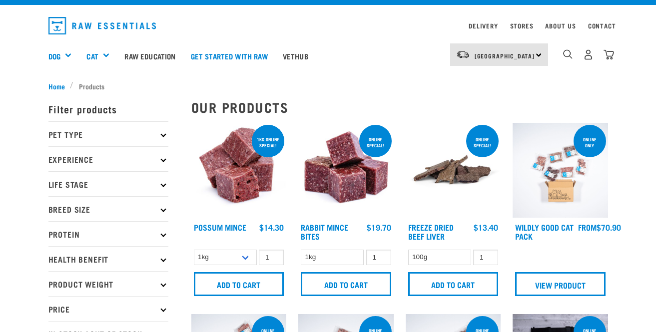
scroll to position [20, 0]
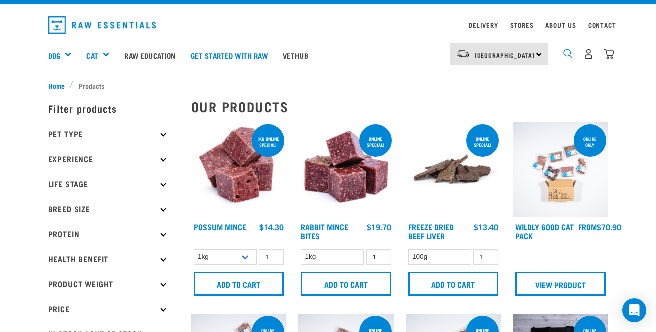
click at [566, 49] on img "dropdown navigation" at bounding box center [567, 53] width 9 height 9
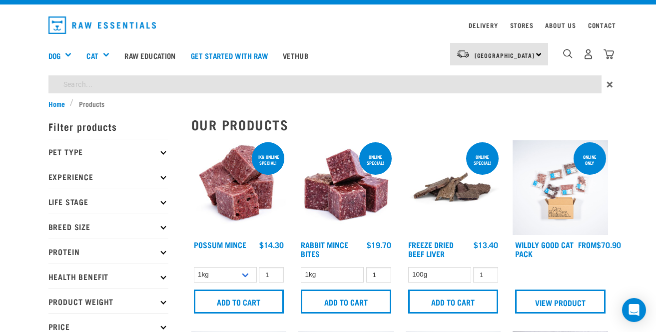
click at [413, 89] on input "search" at bounding box center [324, 84] width 553 height 18
type input "broth"
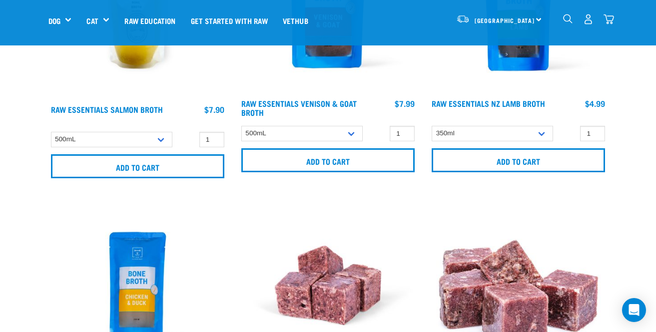
scroll to position [234, 0]
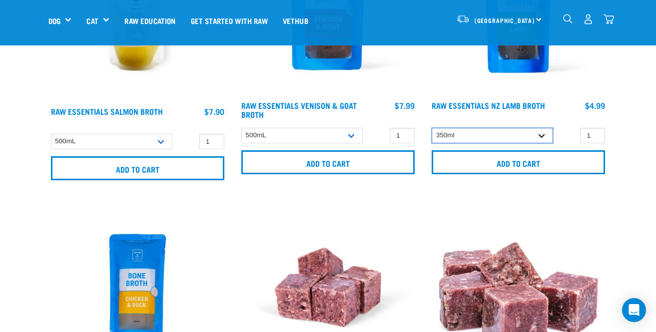
click at [537, 138] on select "350ml Bulk (40 pack)" at bounding box center [492, 135] width 121 height 15
click at [432, 128] on select "350ml Bulk (40 pack)" at bounding box center [492, 135] width 121 height 15
click at [542, 135] on select "350ml Bulk (40 pack)" at bounding box center [492, 135] width 121 height 15
select select "798"
click at [432, 128] on select "350ml Bulk (40 pack)" at bounding box center [492, 135] width 121 height 15
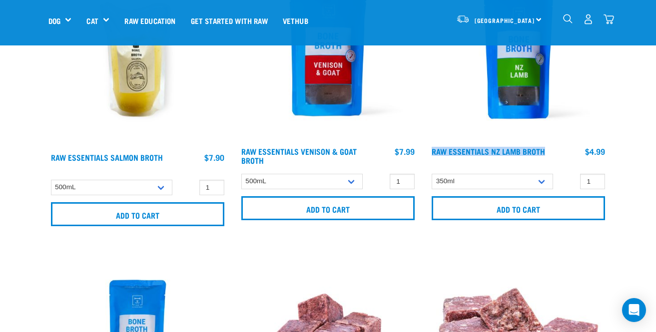
scroll to position [189, 0]
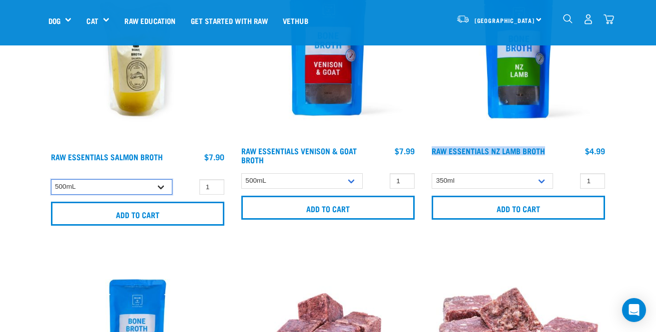
click at [151, 190] on select "500mL" at bounding box center [111, 186] width 121 height 15
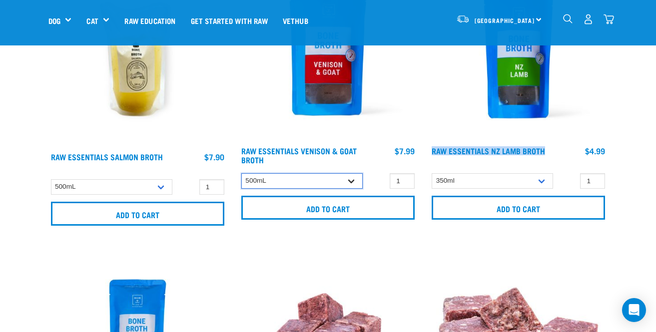
click at [359, 184] on select "500mL Bulk (24 pack)" at bounding box center [301, 180] width 121 height 15
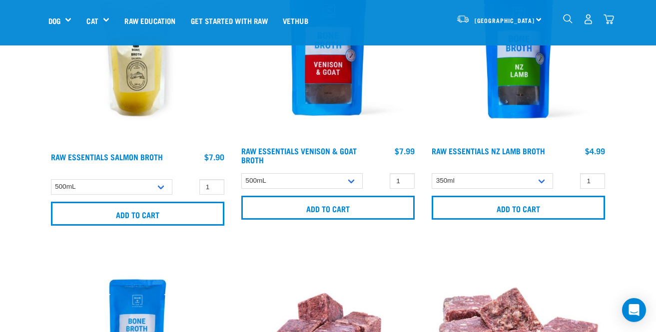
click at [336, 165] on h4 "Raw Essentials Venison & Goat Broth" at bounding box center [301, 156] width 121 height 20
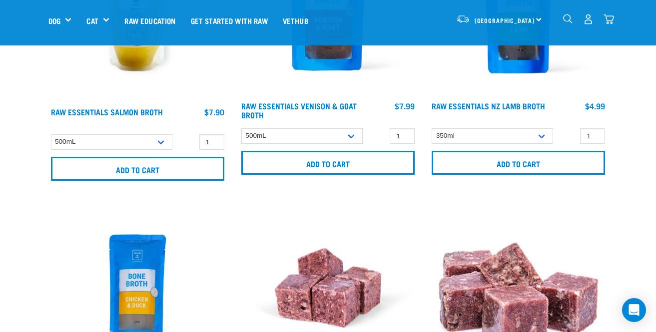
scroll to position [219, 0]
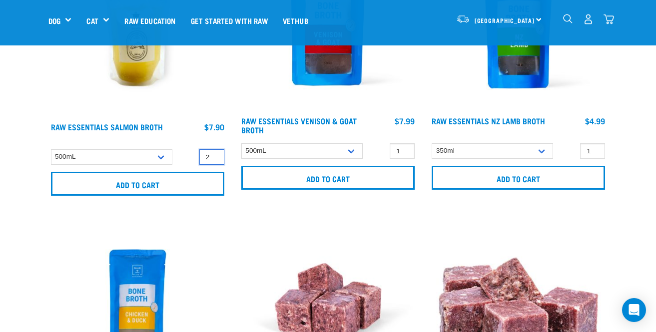
type input "2"
click at [213, 155] on input "2" at bounding box center [211, 156] width 25 height 15
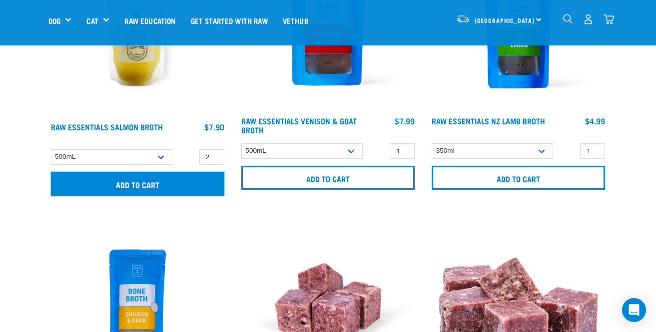
click at [188, 182] on input "Add to cart" at bounding box center [137, 184] width 173 height 24
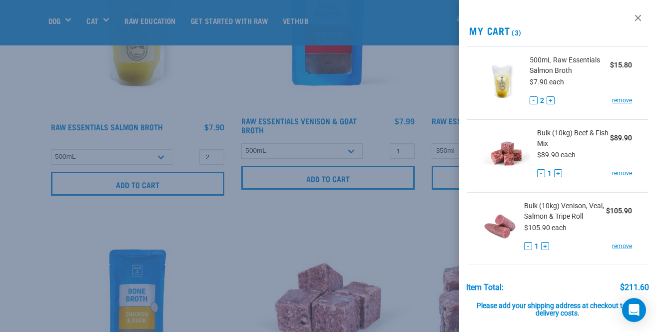
click at [61, 15] on div at bounding box center [328, 166] width 656 height 332
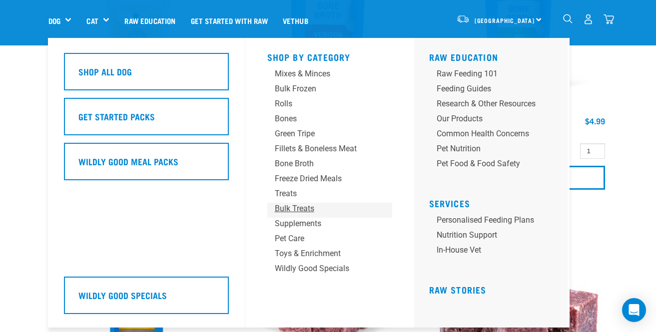
click at [307, 210] on div "Bulk Treats" at bounding box center [321, 209] width 93 height 12
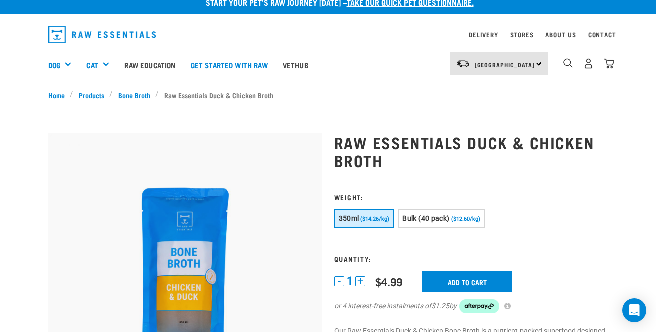
scroll to position [13, 0]
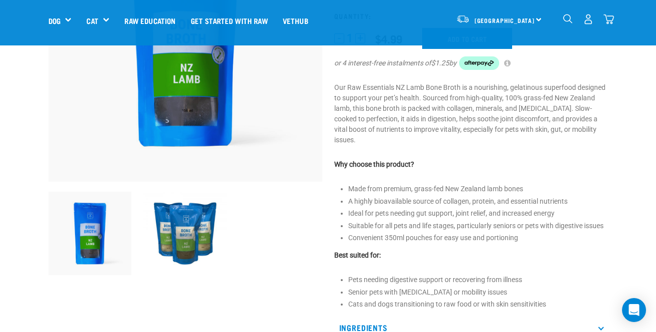
scroll to position [167, 0]
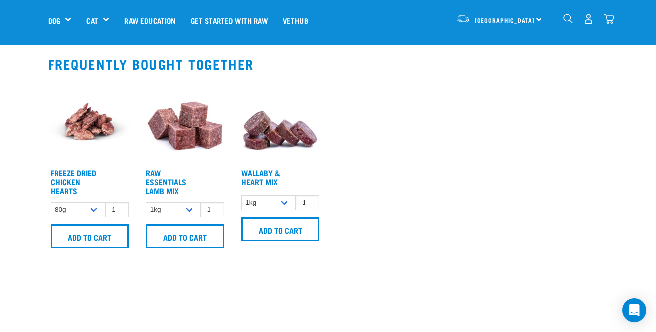
scroll to position [565, 0]
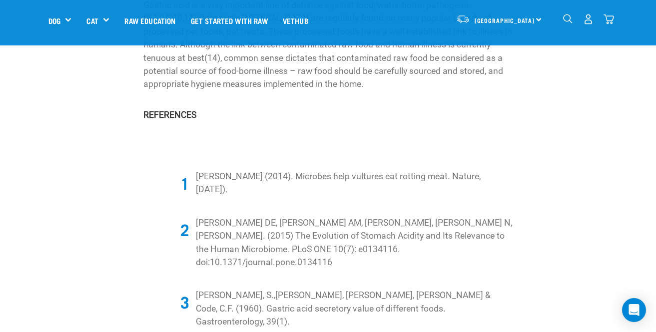
scroll to position [1528, 0]
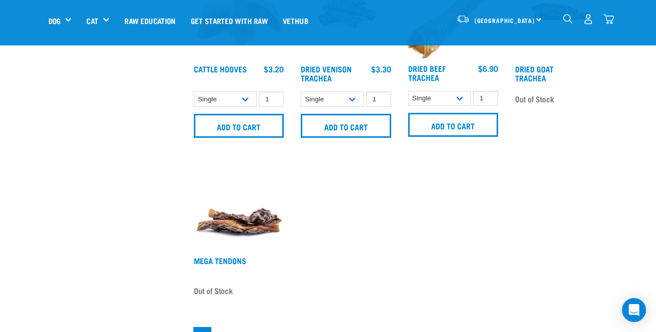
scroll to position [887, 0]
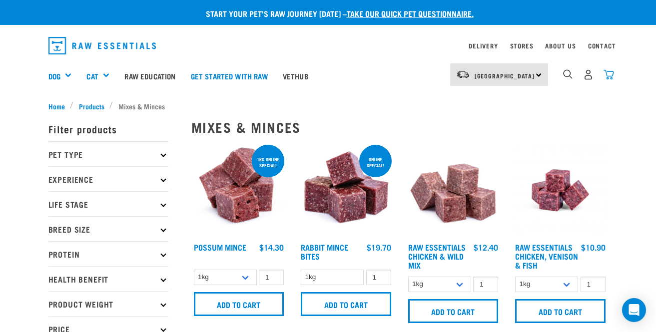
click at [612, 75] on img "dropdown navigation" at bounding box center [609, 74] width 10 height 10
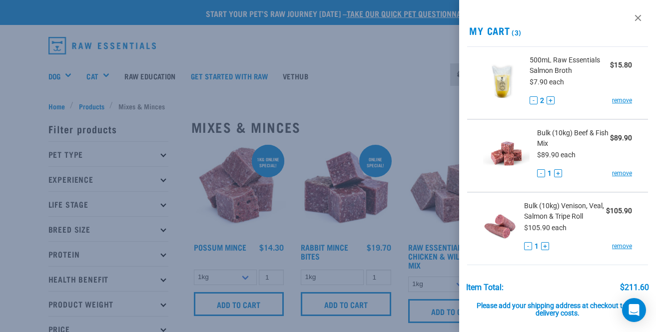
scroll to position [84, 0]
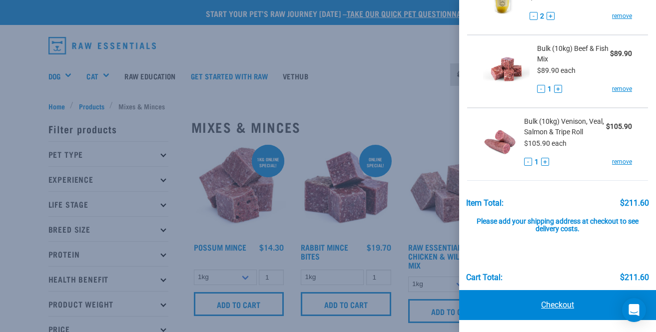
click at [552, 310] on link "Checkout" at bounding box center [557, 305] width 197 height 30
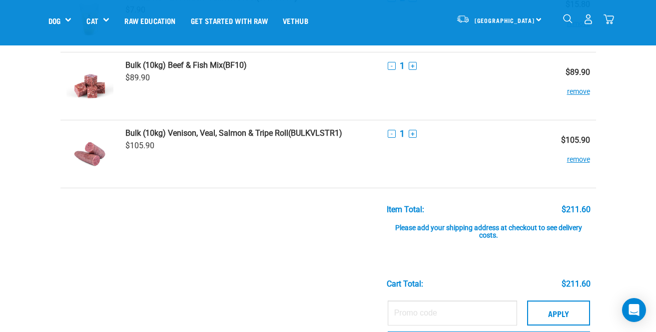
scroll to position [130, 0]
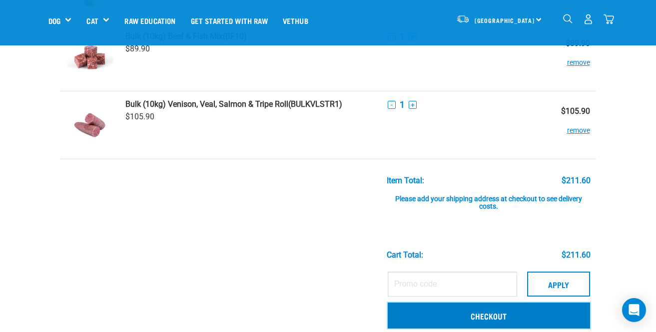
click at [510, 314] on link "Checkout" at bounding box center [489, 316] width 202 height 26
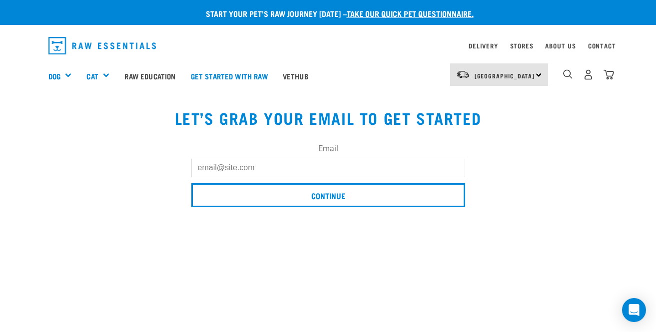
click at [265, 166] on input "Email" at bounding box center [328, 168] width 274 height 18
type input "[EMAIL_ADDRESS][DOMAIN_NAME]"
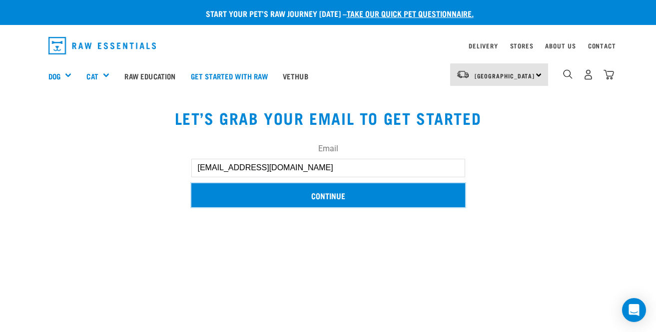
click at [283, 197] on input "Continue" at bounding box center [328, 195] width 274 height 24
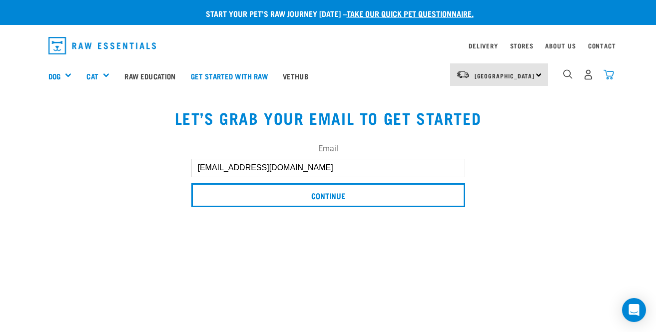
click at [613, 69] on div "4" at bounding box center [588, 74] width 51 height 22
click at [613, 70] on img "dropdown navigation" at bounding box center [609, 74] width 10 height 10
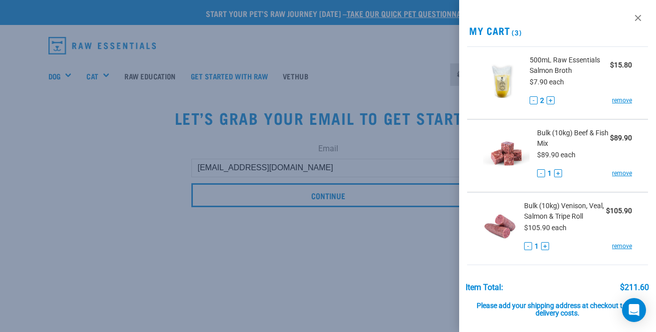
click at [611, 43] on div "View past orders / re-order My Cart (3) 500mL Raw Essentials Salmon Broth $15.8…" at bounding box center [557, 166] width 197 height 332
